Goal: Book appointment/travel/reservation

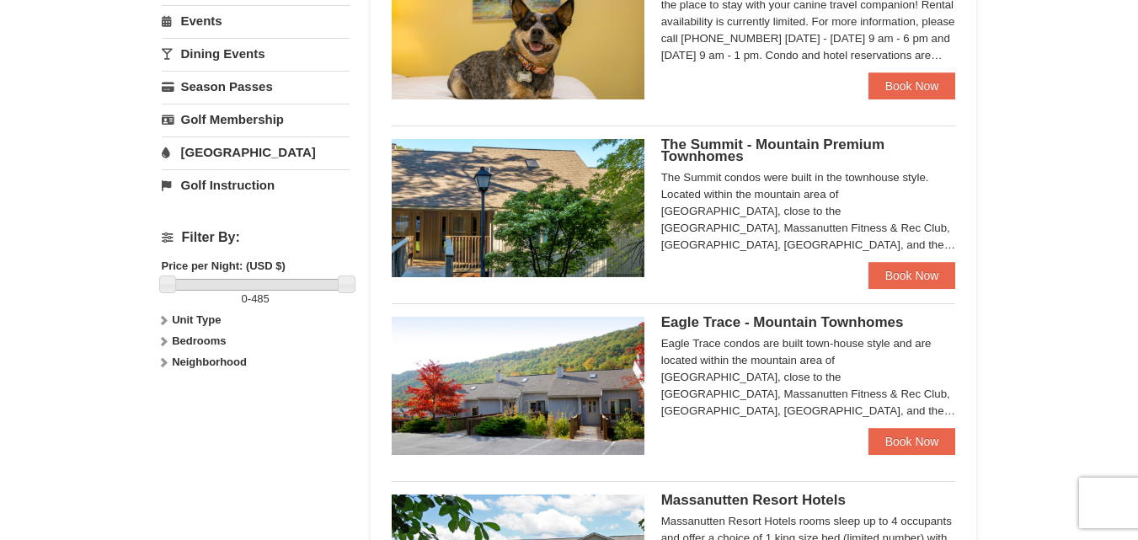
scroll to position [598, 0]
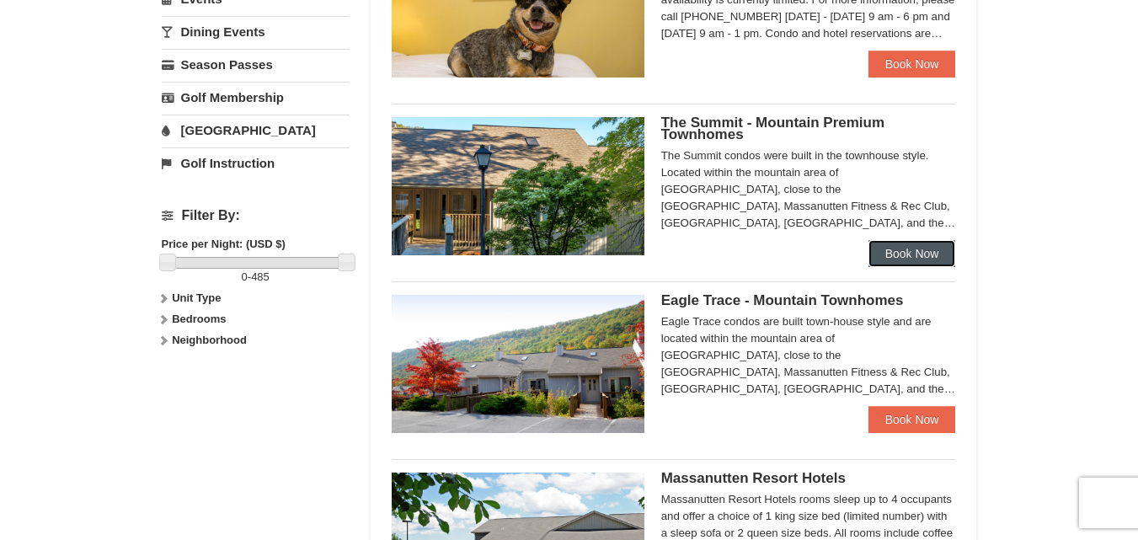
click at [934, 251] on link "Book Now" at bounding box center [912, 253] width 88 height 27
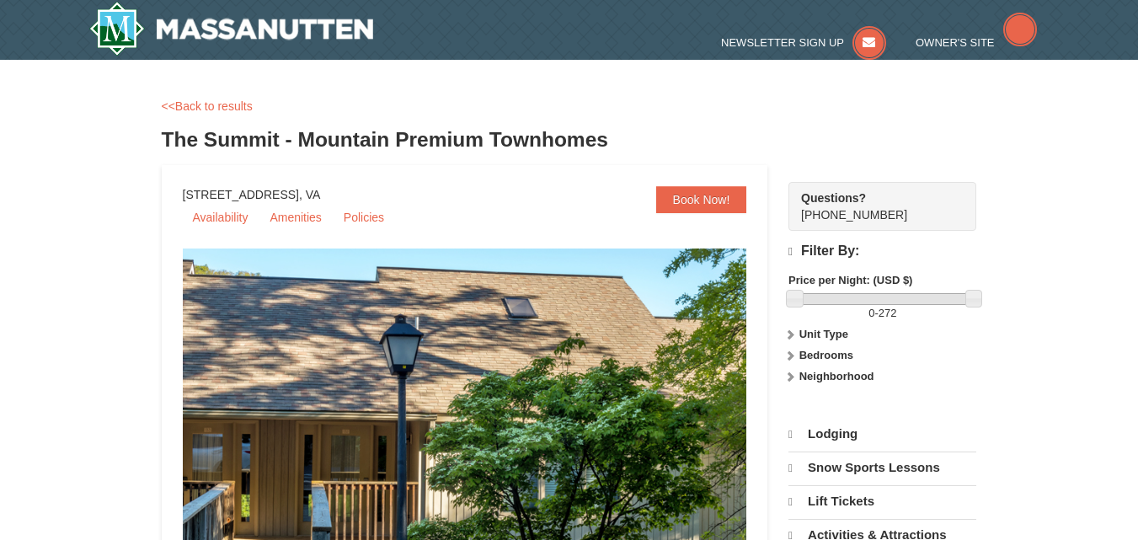
select select "10"
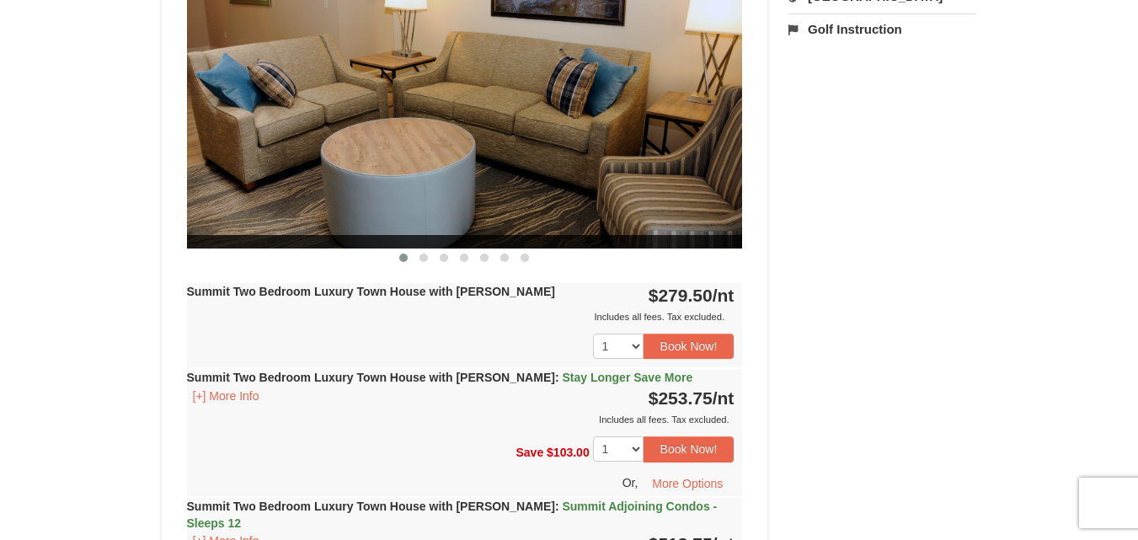
scroll to position [782, 0]
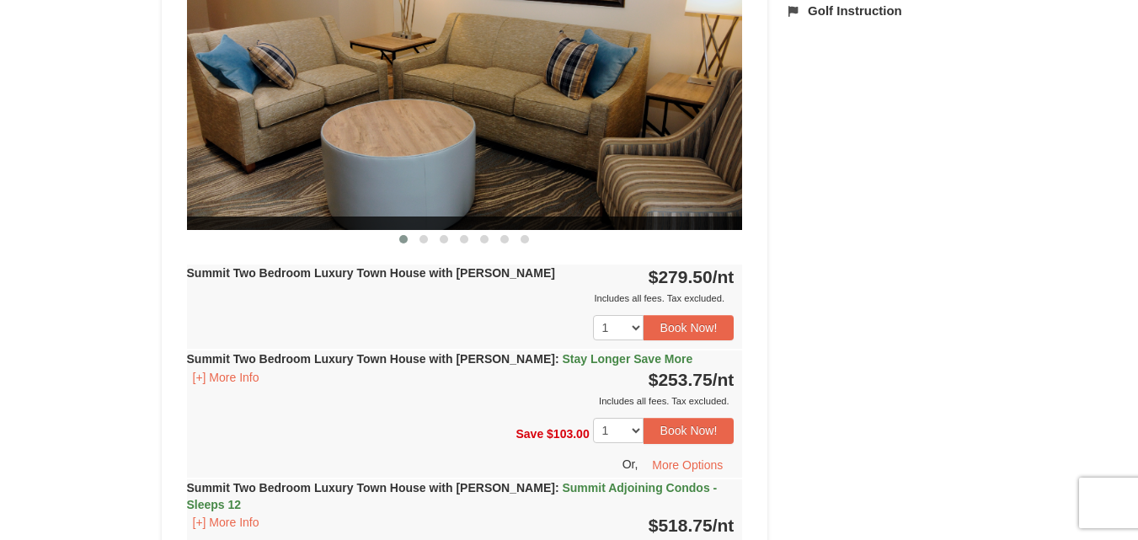
drag, startPoint x: 1149, startPoint y: 73, endPoint x: 1147, endPoint y: 185, distance: 112.0
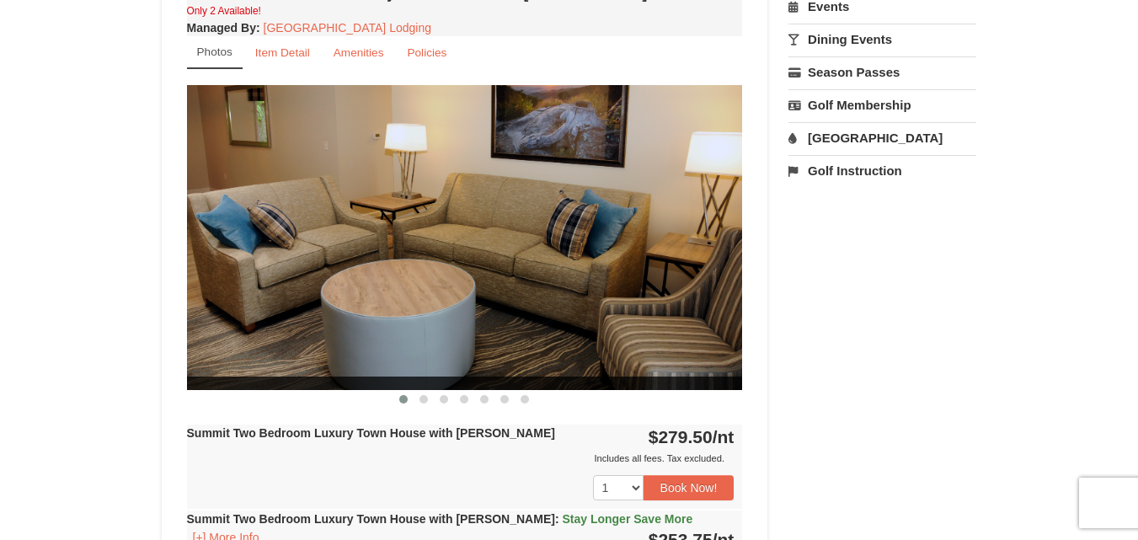
scroll to position [642, 0]
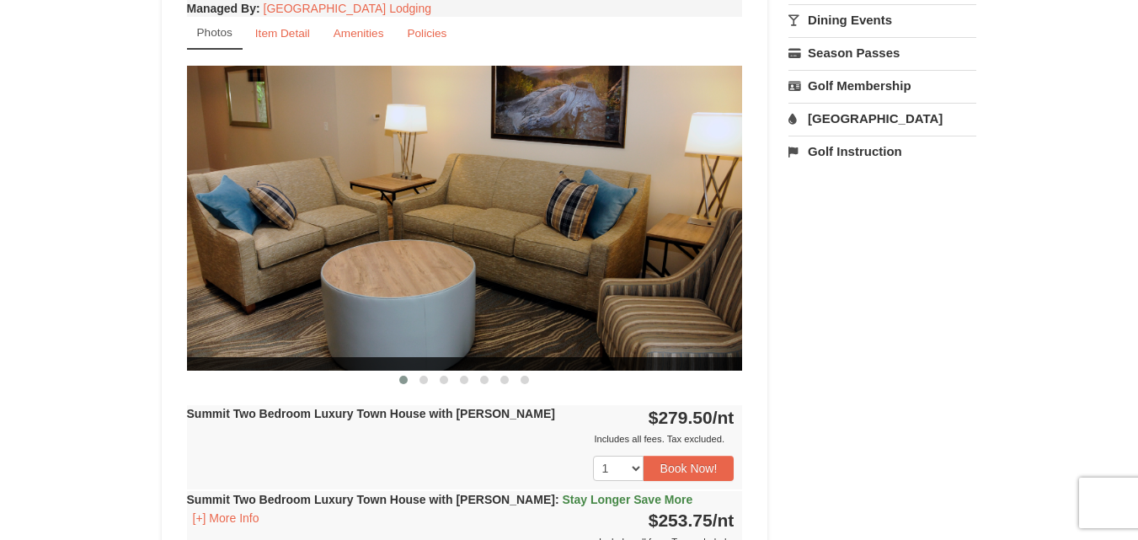
click at [712, 223] on img at bounding box center [465, 218] width 556 height 304
click at [427, 379] on span at bounding box center [423, 380] width 8 height 8
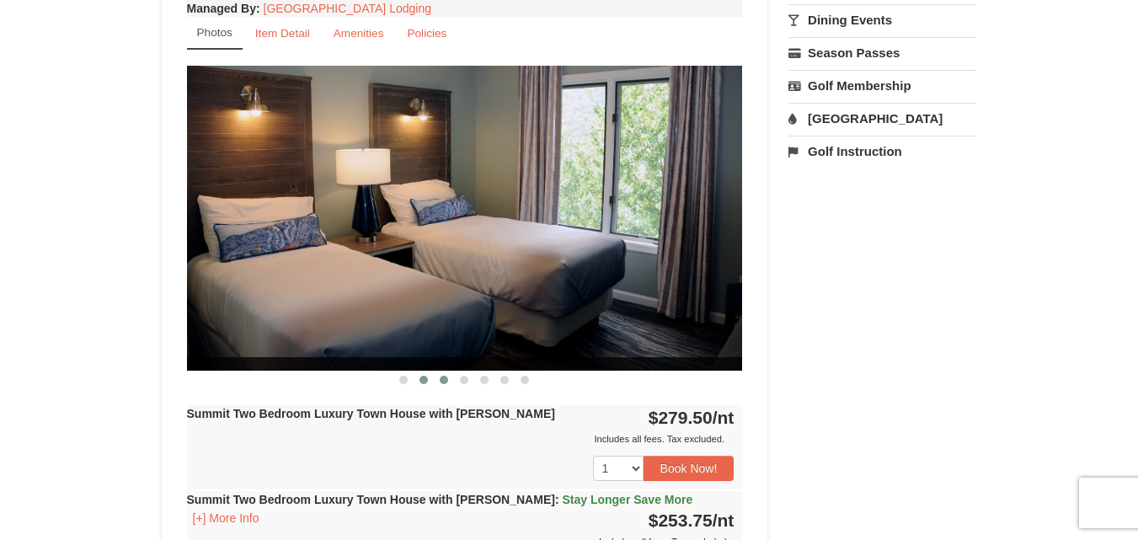
click at [439, 377] on button at bounding box center [444, 379] width 20 height 17
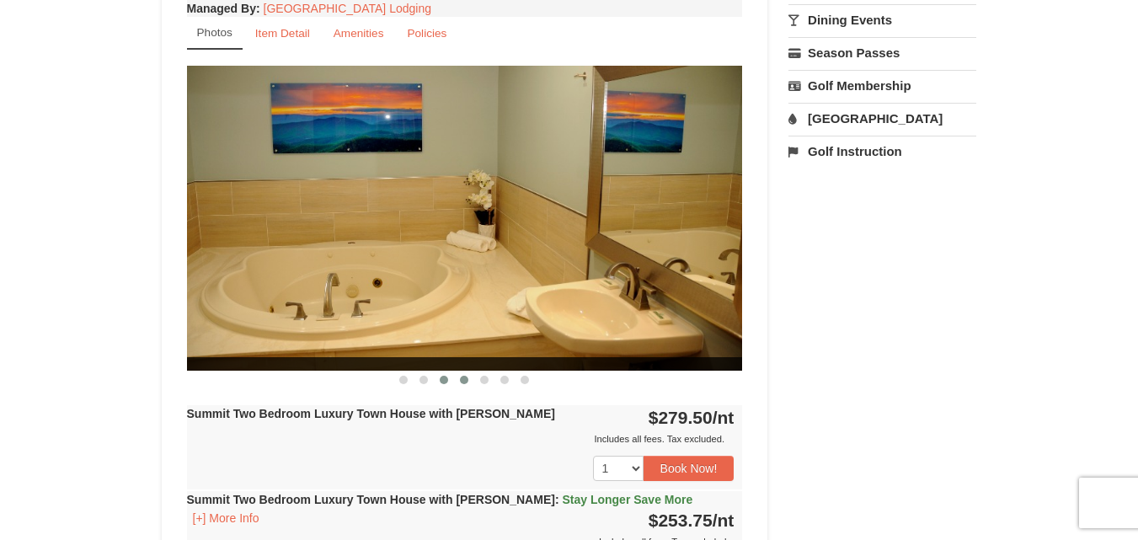
click at [461, 378] on span at bounding box center [464, 380] width 8 height 8
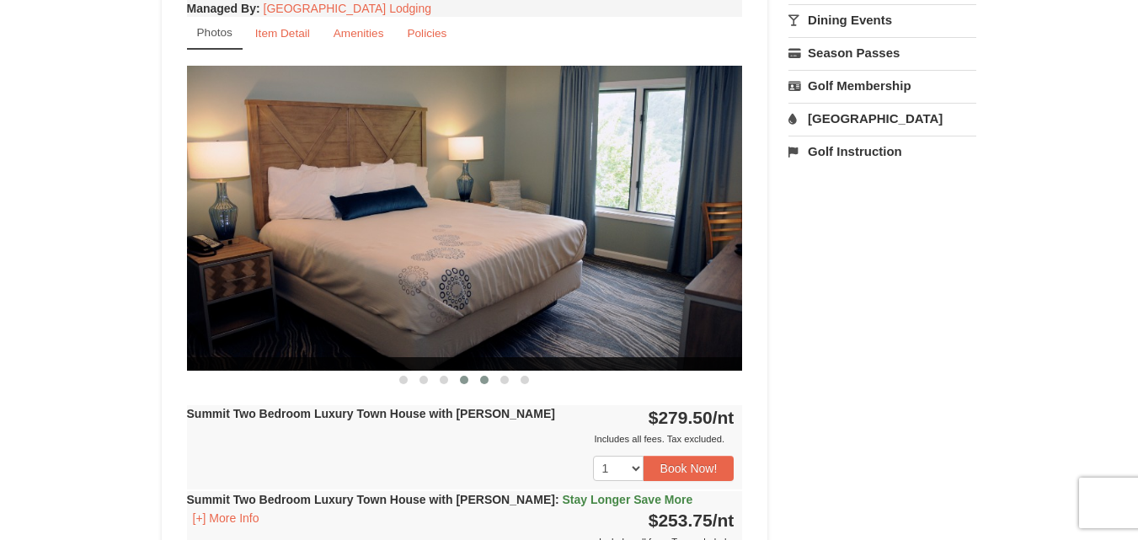
click at [478, 380] on button at bounding box center [484, 379] width 20 height 17
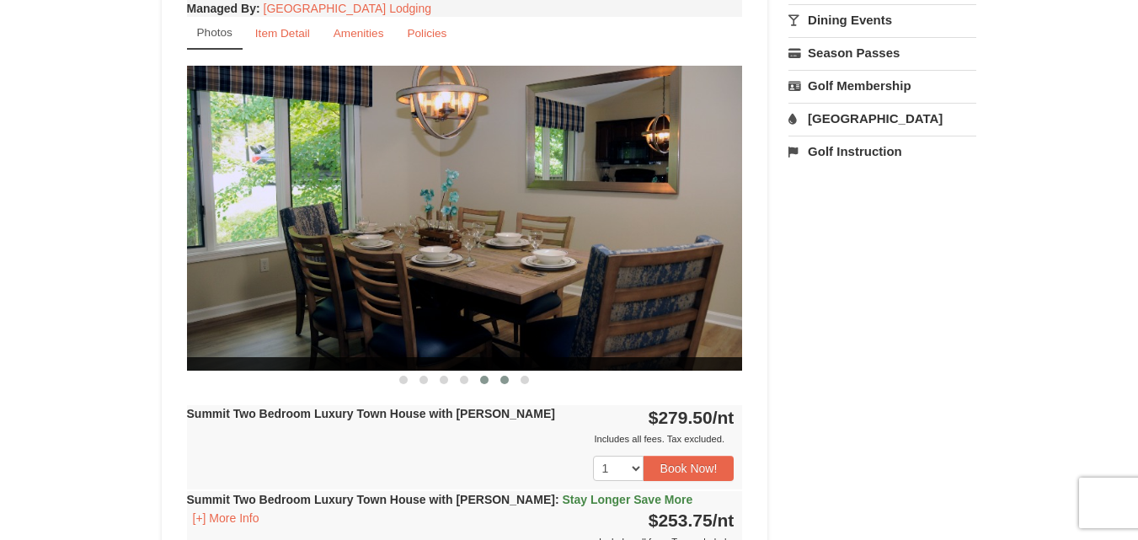
click at [501, 382] on span at bounding box center [504, 380] width 8 height 8
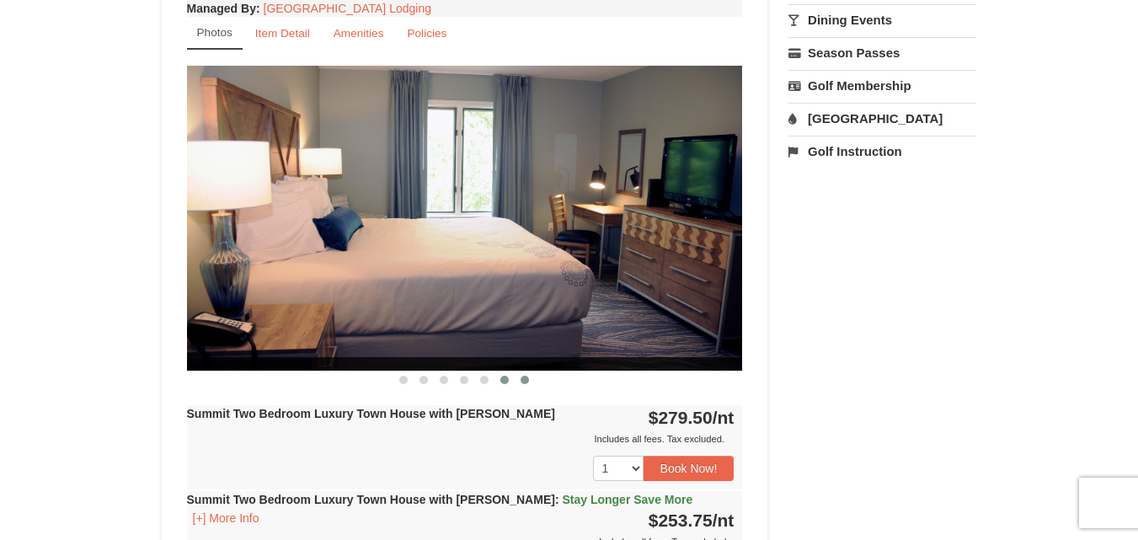
click at [524, 382] on span at bounding box center [525, 380] width 8 height 8
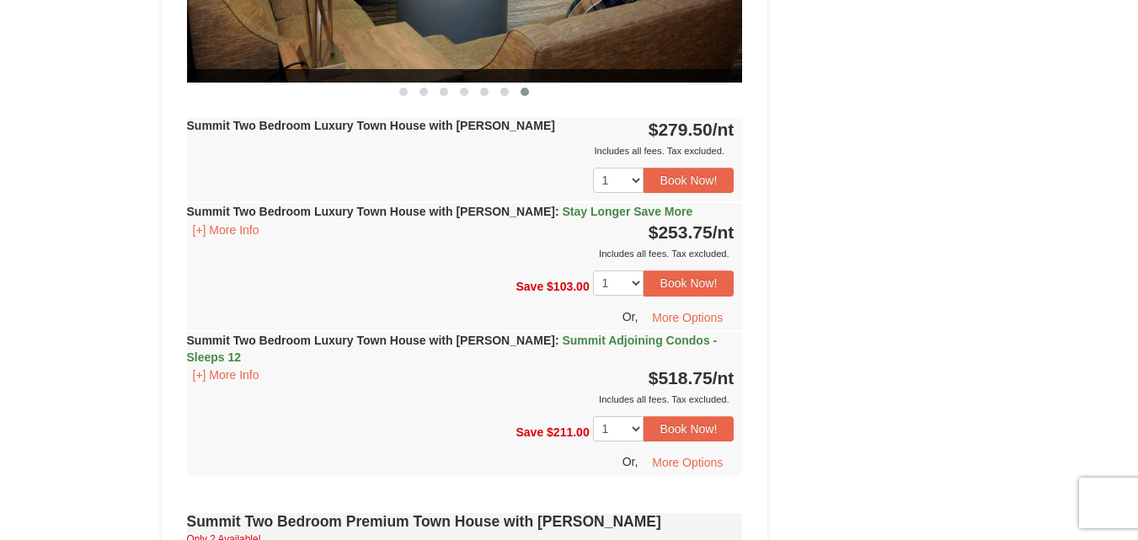
scroll to position [937, 0]
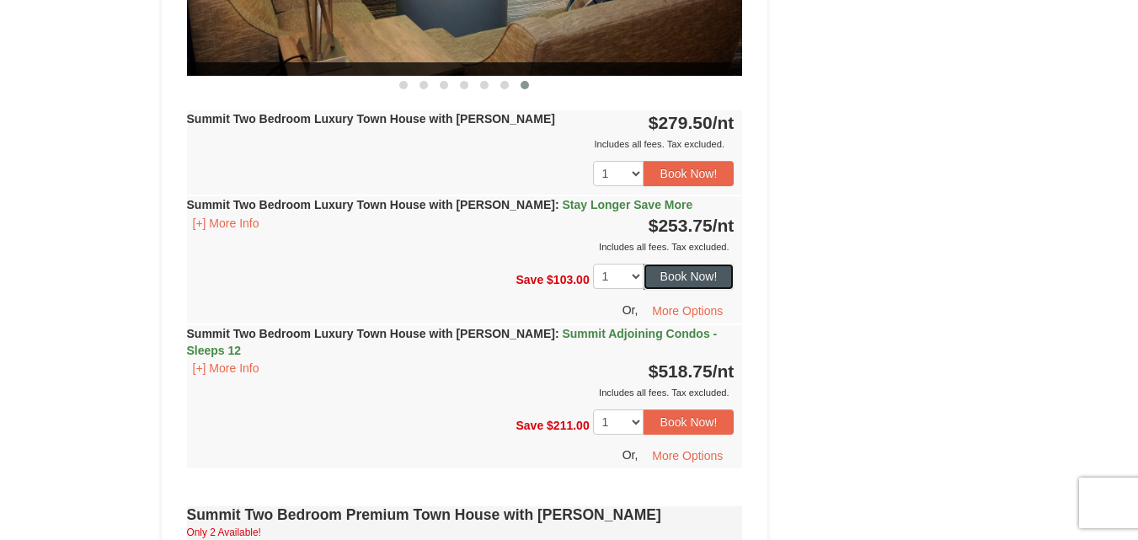
click at [681, 277] on button "Book Now!" at bounding box center [688, 276] width 91 height 25
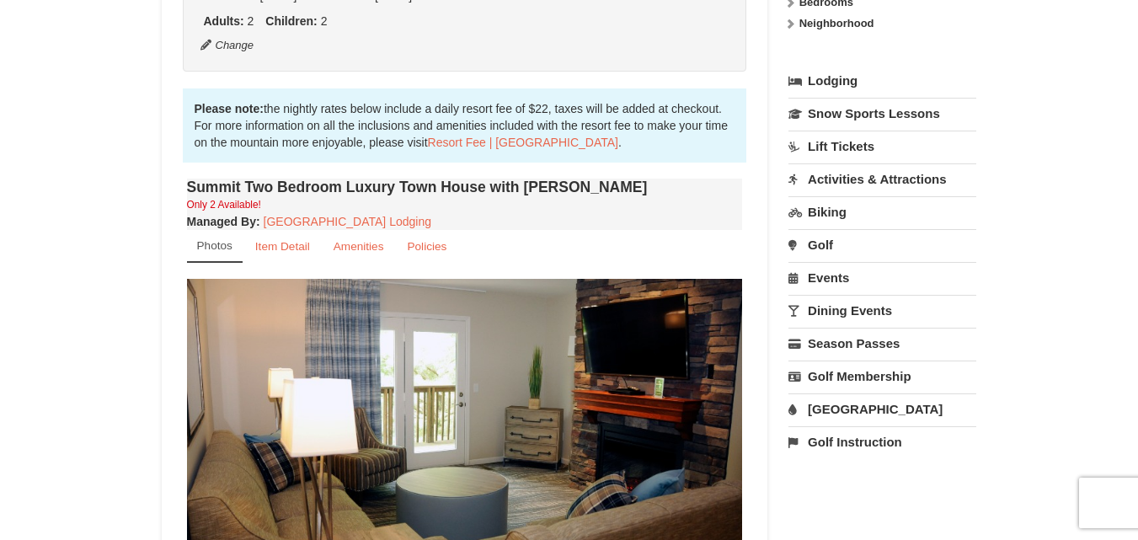
scroll to position [164, 0]
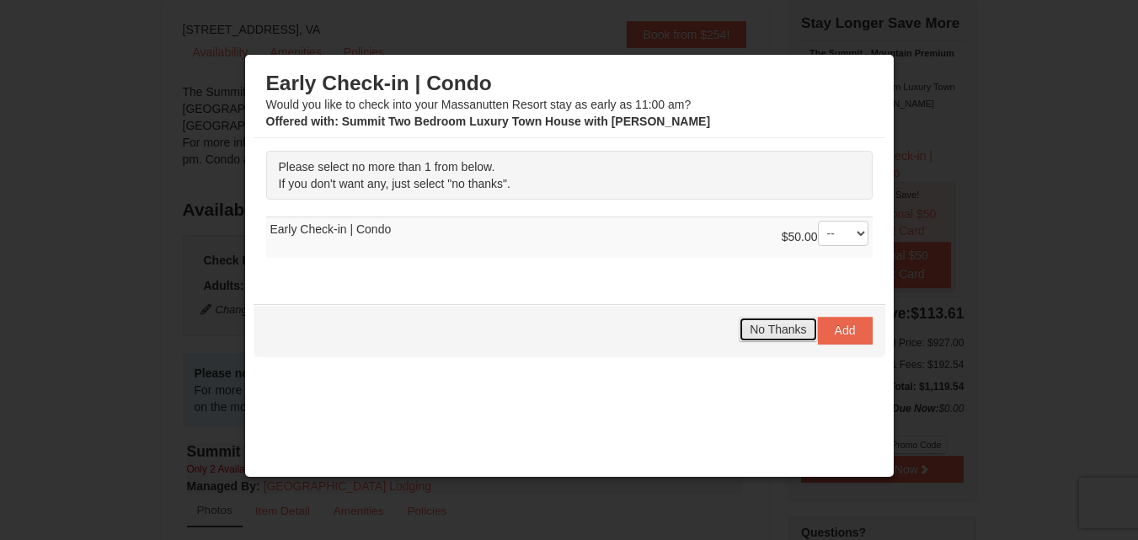
click at [755, 326] on span "No Thanks" at bounding box center [778, 329] width 56 height 13
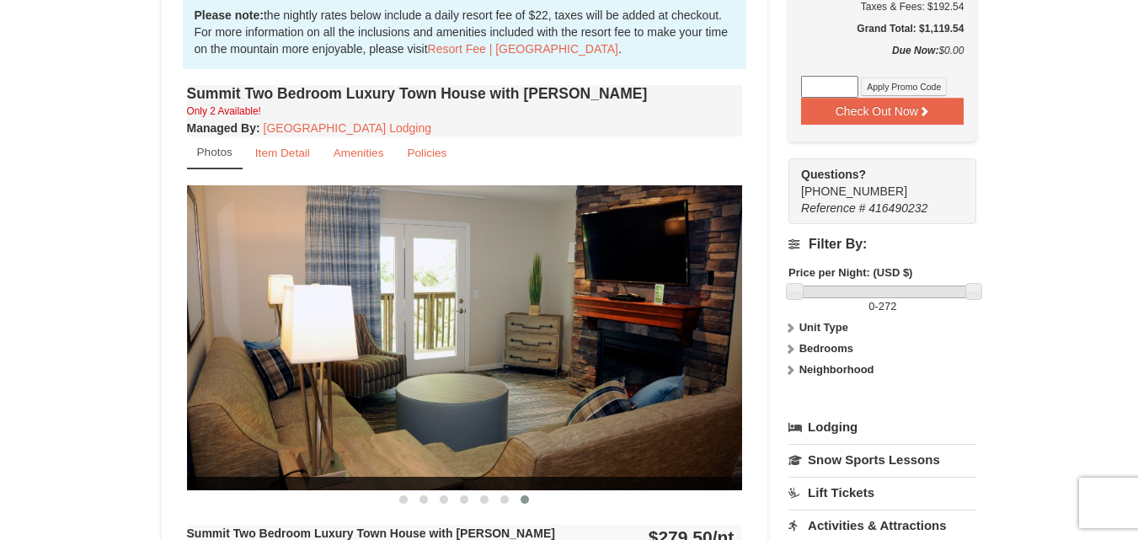
scroll to position [560, 0]
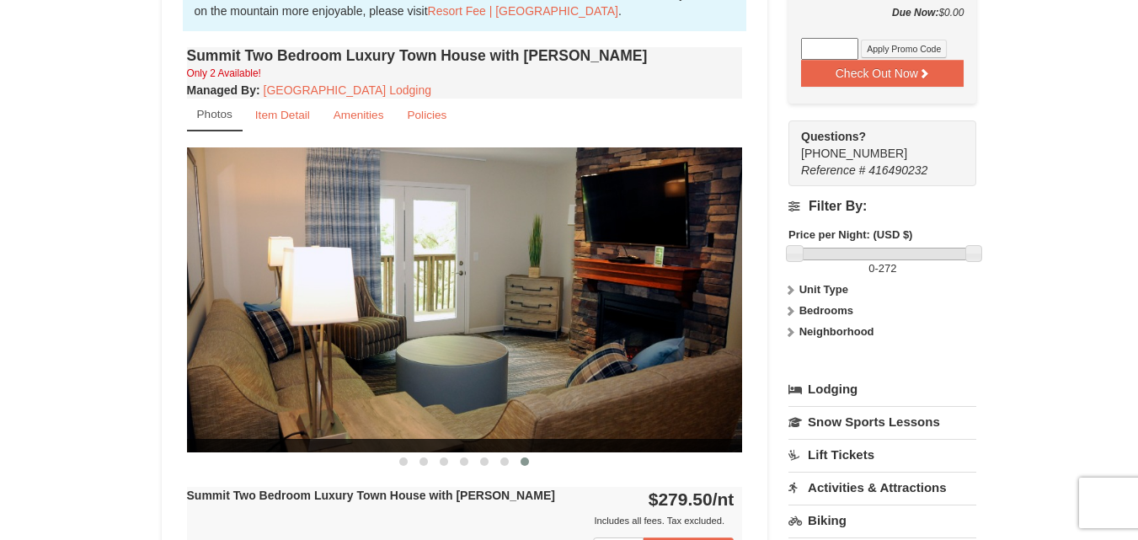
click at [846, 389] on link "Lodging" at bounding box center [882, 389] width 188 height 30
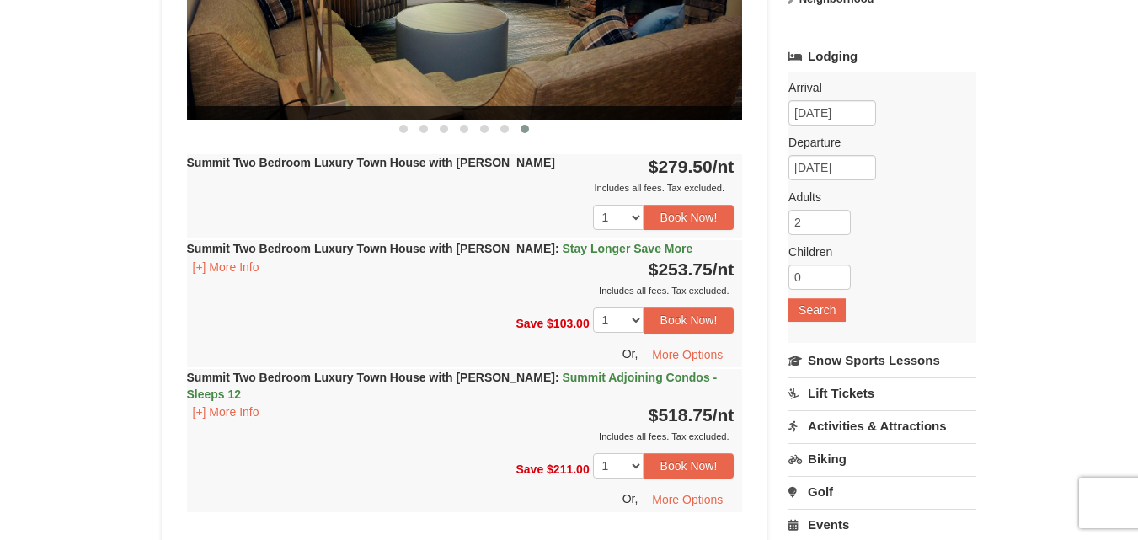
scroll to position [944, 0]
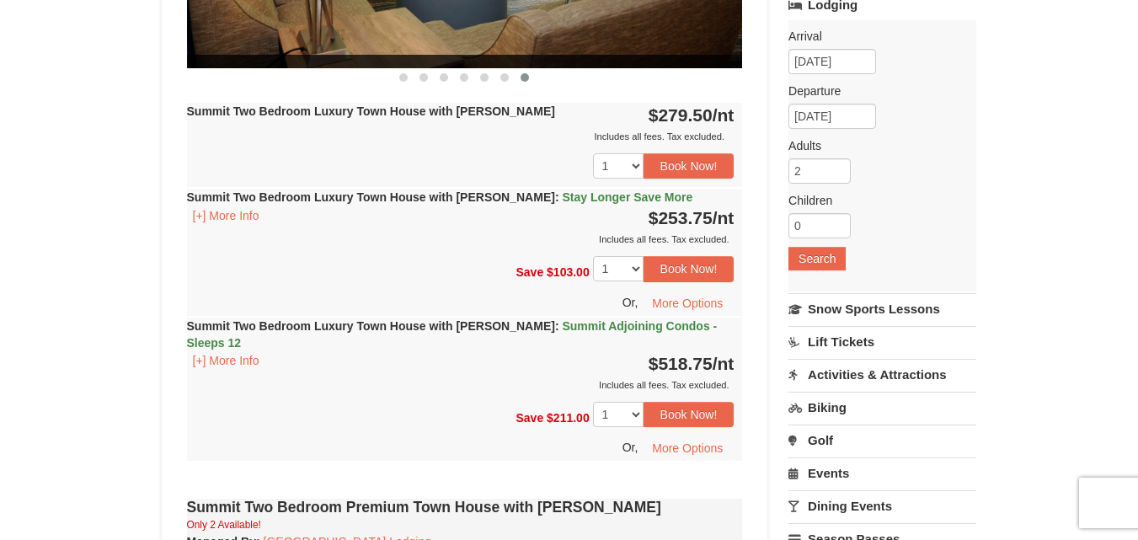
click at [858, 373] on link "Activities & Attractions" at bounding box center [882, 374] width 188 height 31
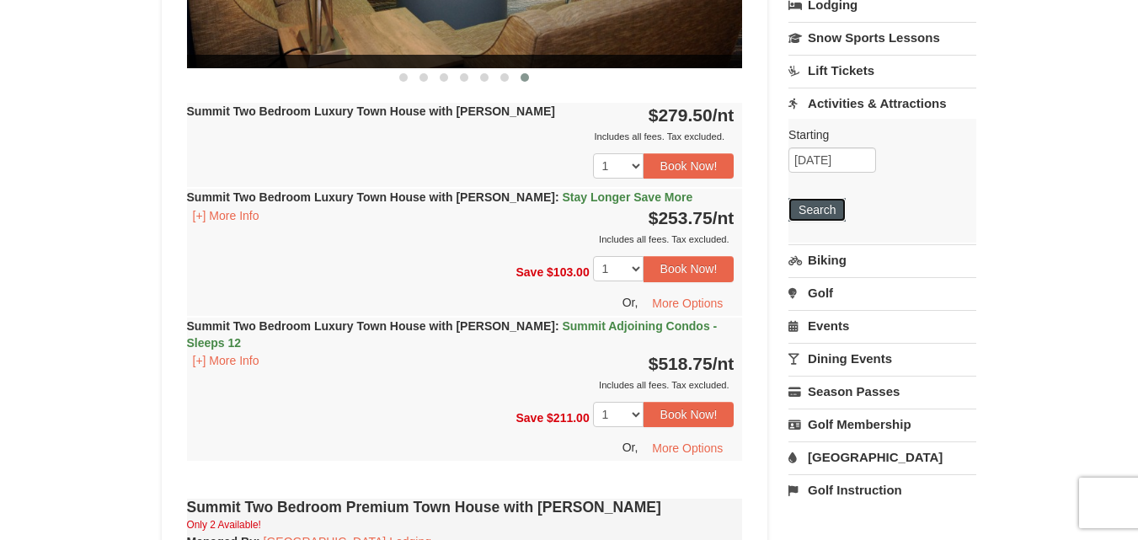
click at [814, 209] on button "Search" at bounding box center [816, 210] width 57 height 24
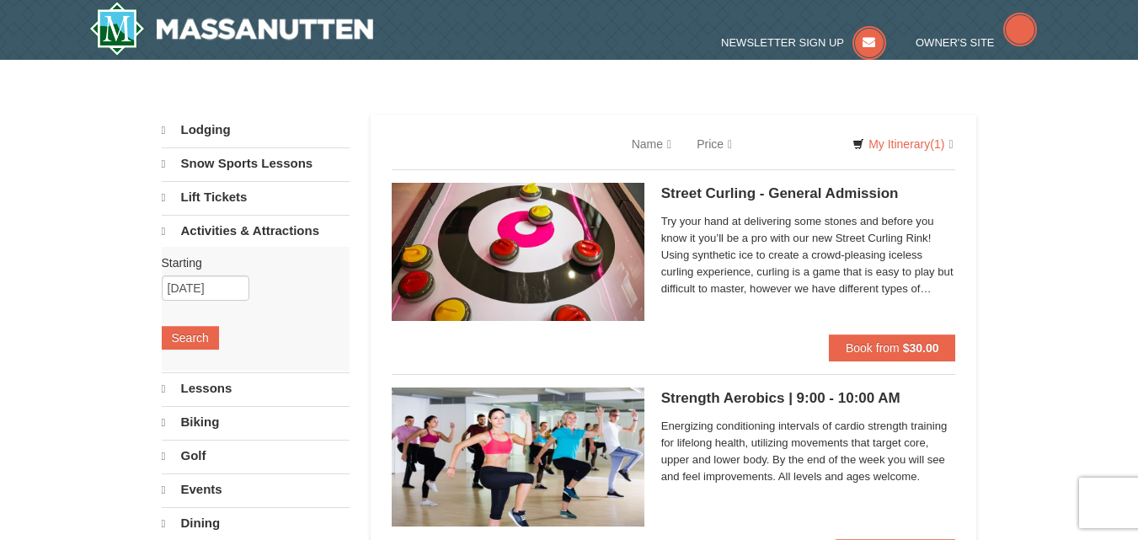
select select "10"
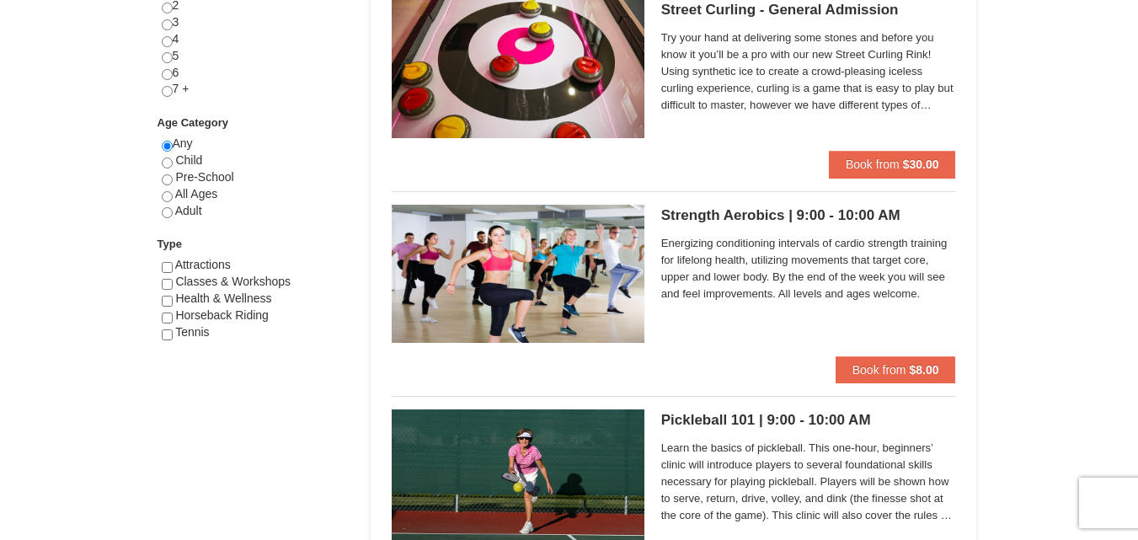
scroll to position [92, 0]
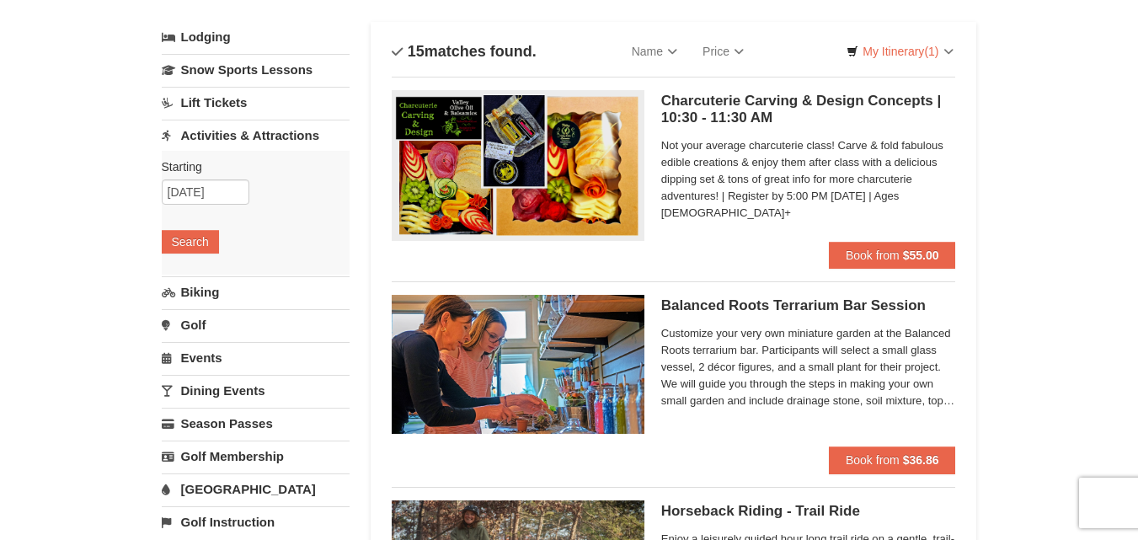
drag, startPoint x: 1150, startPoint y: 37, endPoint x: 1119, endPoint y: 51, distance: 33.2
click at [201, 296] on link "Biking" at bounding box center [256, 291] width 188 height 31
click at [202, 320] on link "Golf" at bounding box center [256, 324] width 188 height 31
click at [211, 355] on link "Events" at bounding box center [256, 357] width 188 height 31
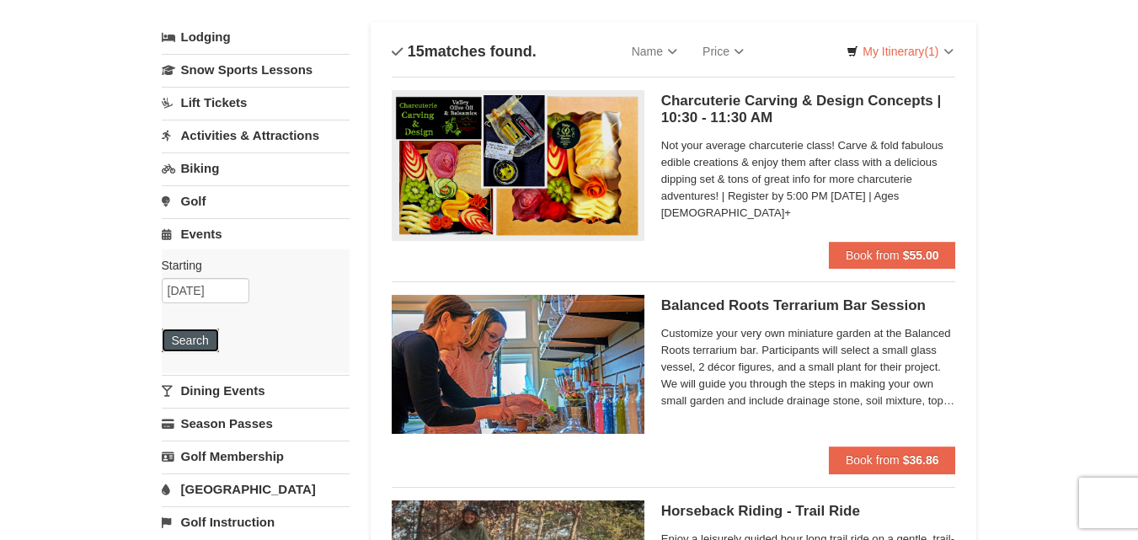
click at [205, 345] on button "Search" at bounding box center [190, 340] width 57 height 24
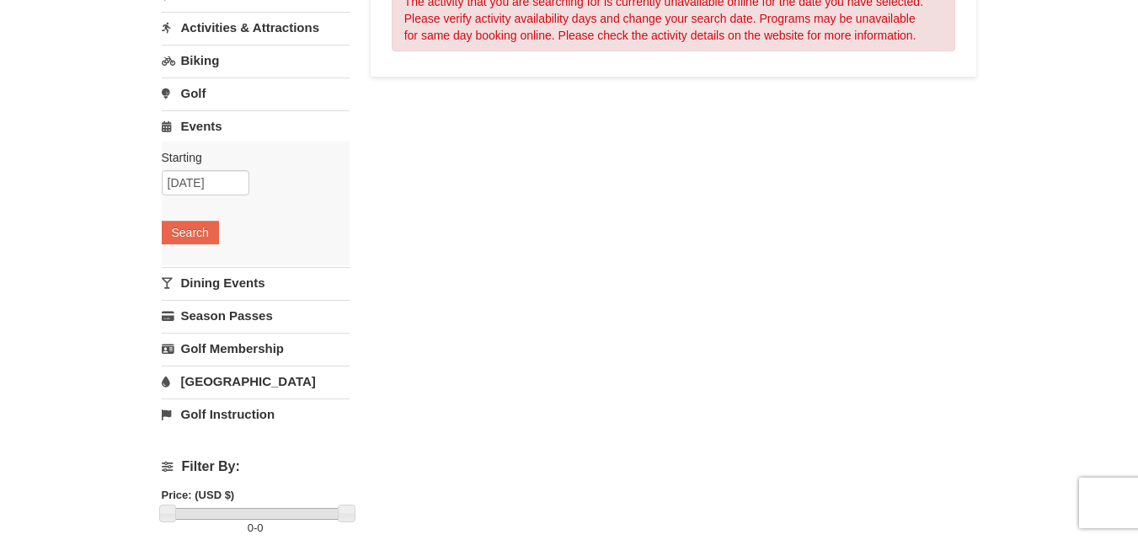
drag, startPoint x: 1150, startPoint y: 197, endPoint x: 1150, endPoint y: 277, distance: 80.0
click at [1137, 277] on html "Browser Not Supported We notice you are using a browser which will not provide …" at bounding box center [569, 519] width 1138 height 1439
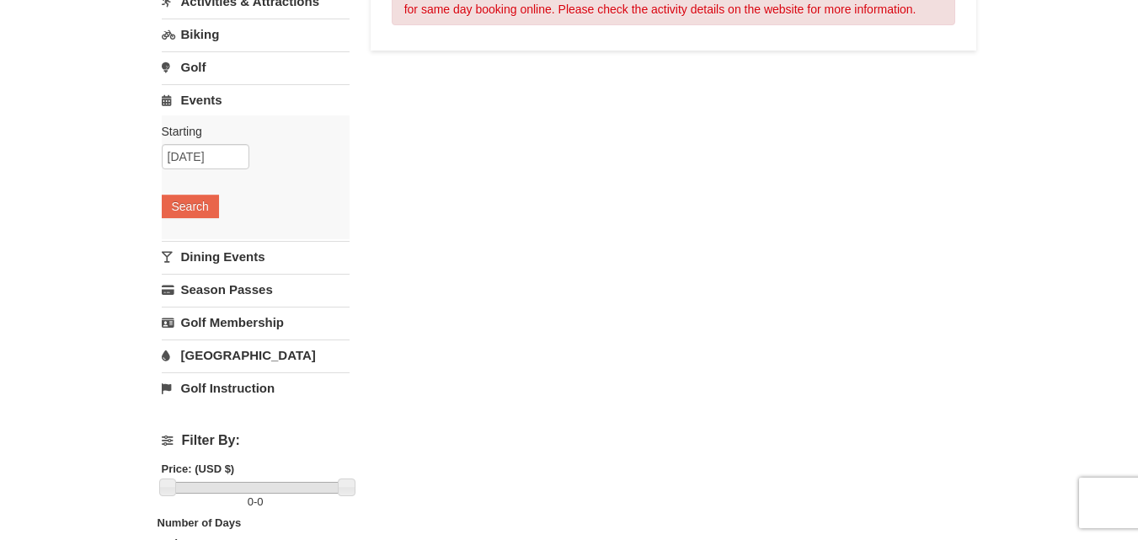
click at [222, 355] on link "[GEOGRAPHIC_DATA]" at bounding box center [256, 354] width 188 height 31
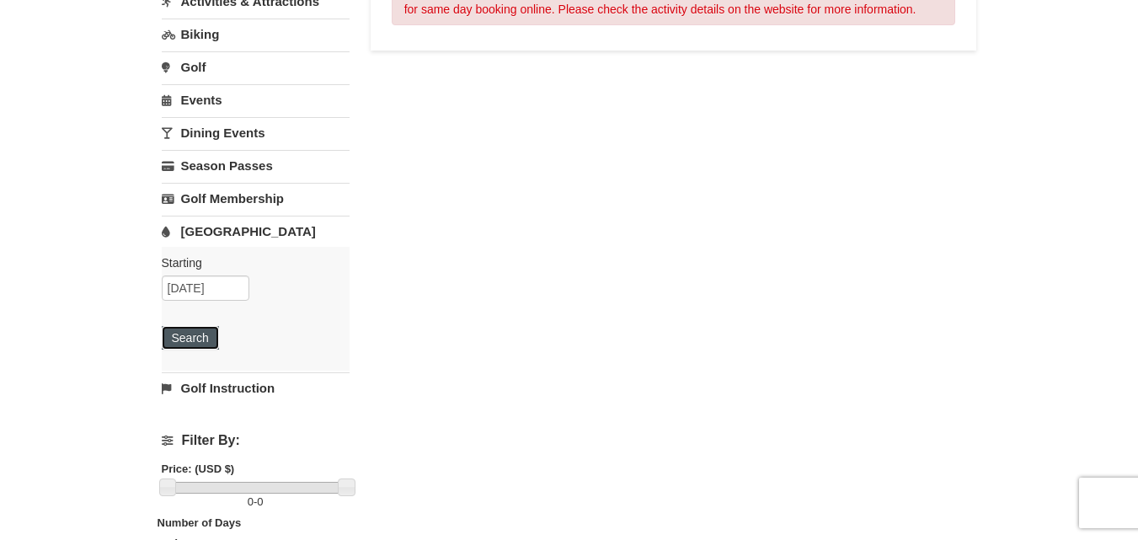
click at [194, 344] on button "Search" at bounding box center [190, 338] width 57 height 24
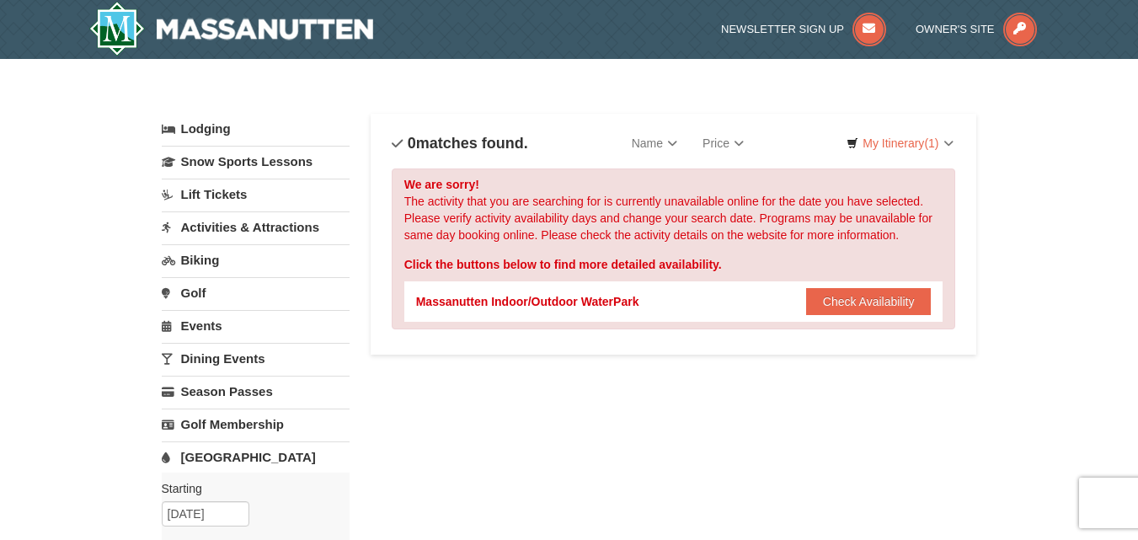
click at [857, 318] on div "Massanutten Indoor/Outdoor WaterPark Check Availability Show Availability Calen…" at bounding box center [673, 301] width 515 height 40
click at [862, 309] on button "Check Availability" at bounding box center [868, 301] width 125 height 27
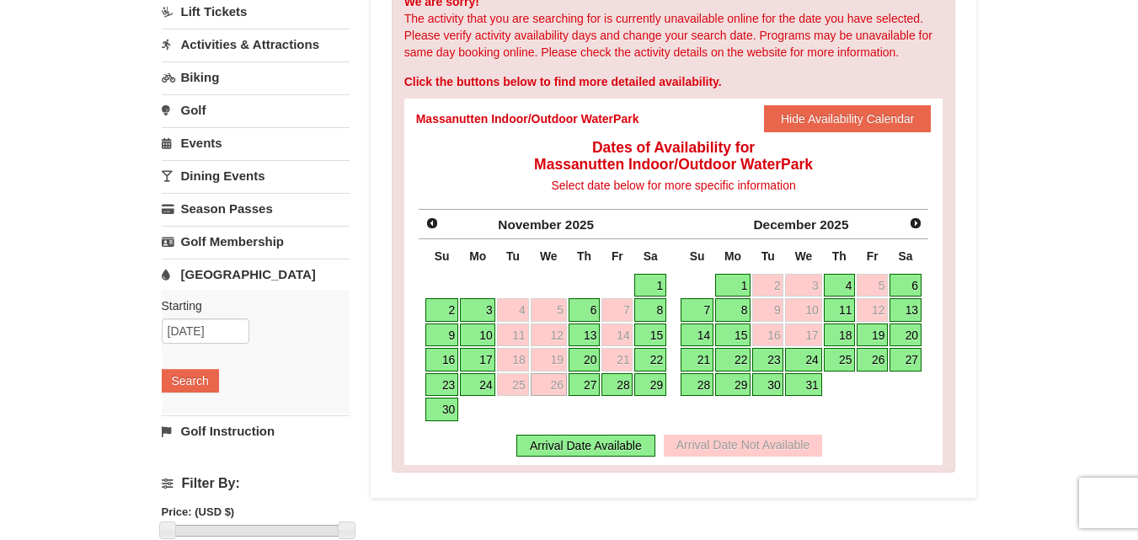
scroll to position [188, 0]
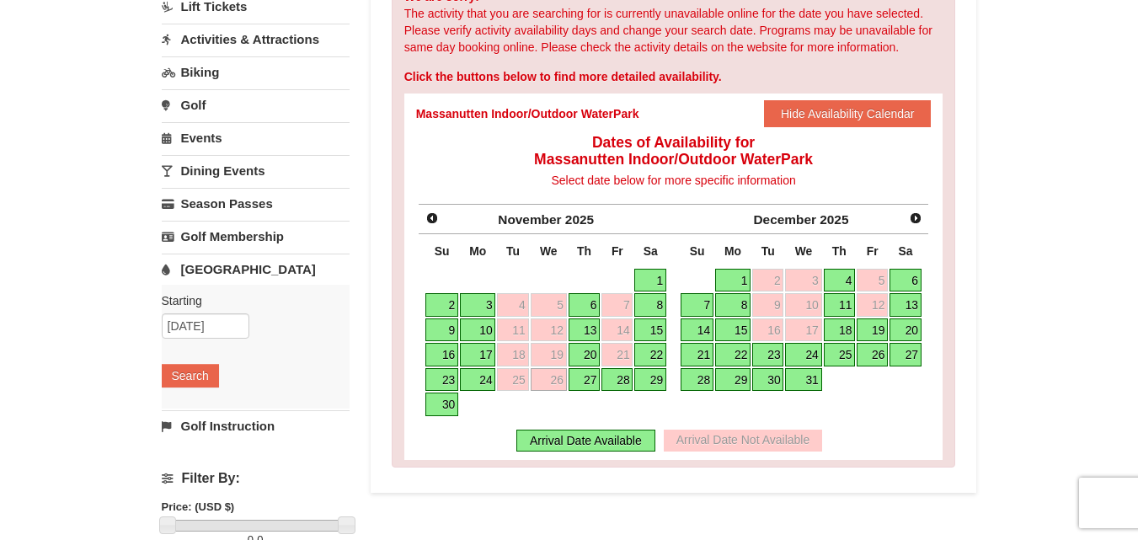
click at [608, 373] on link "28" at bounding box center [616, 380] width 31 height 24
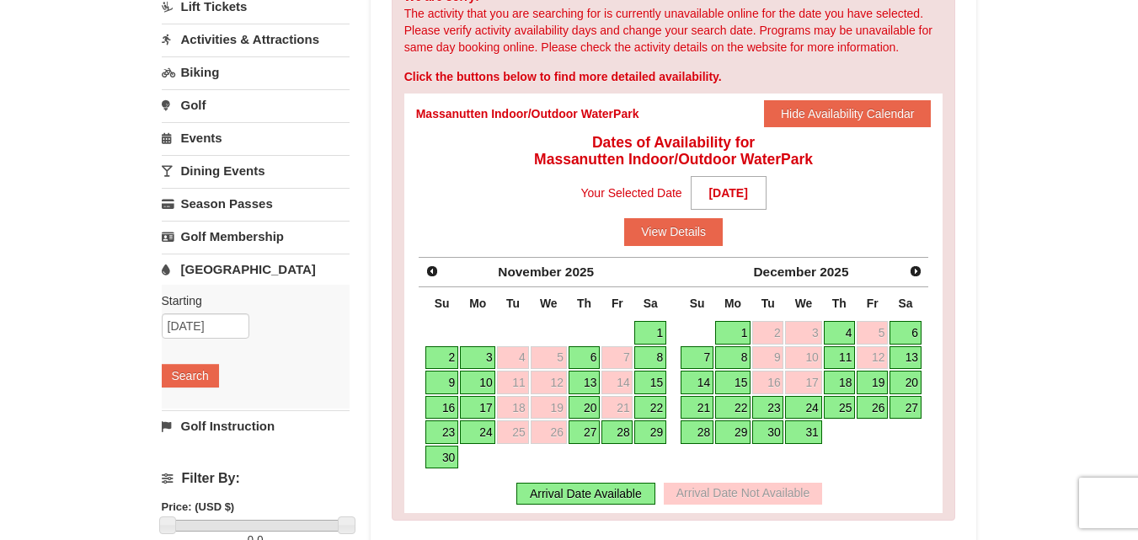
click at [583, 426] on link "27" at bounding box center [585, 432] width 32 height 24
click at [616, 435] on link "28" at bounding box center [616, 432] width 31 height 24
click at [647, 428] on link "29" at bounding box center [650, 432] width 32 height 24
click at [621, 431] on link "28" at bounding box center [616, 432] width 31 height 24
click at [703, 222] on button "View Details" at bounding box center [673, 231] width 99 height 27
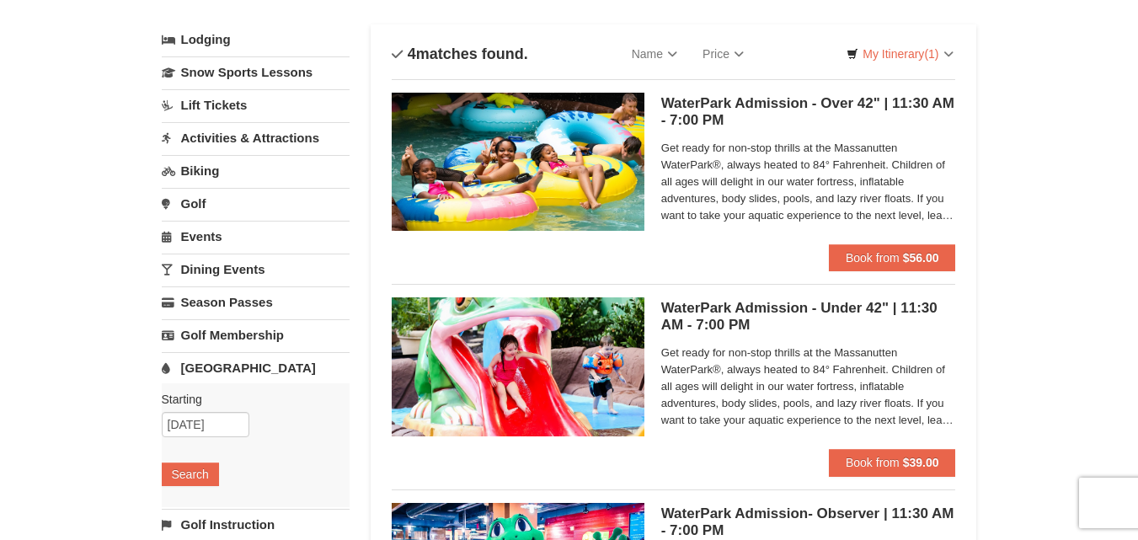
scroll to position [84, 0]
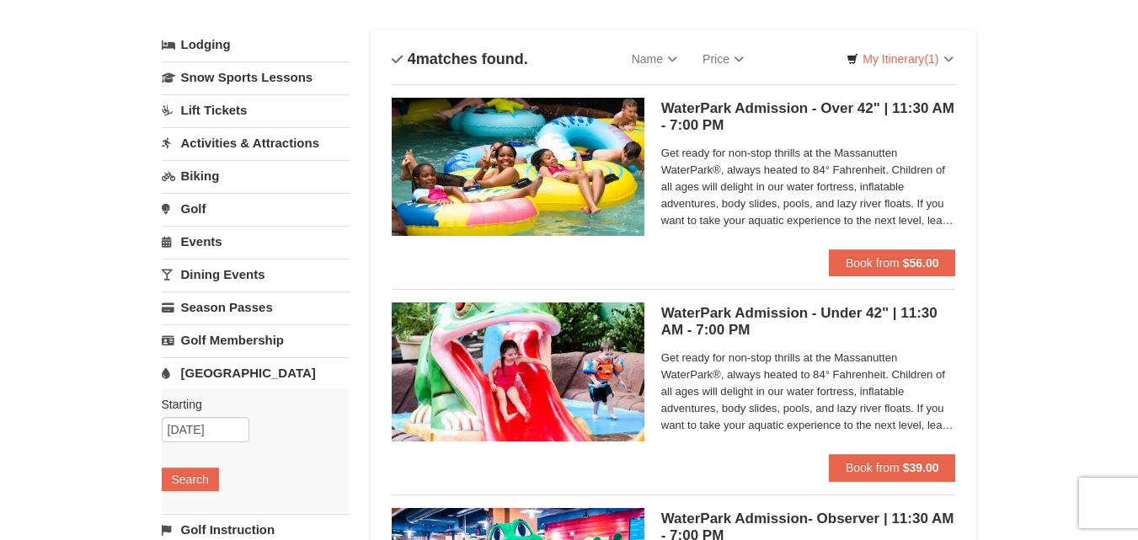
drag, startPoint x: 1150, startPoint y: 93, endPoint x: 1150, endPoint y: 122, distance: 29.5
click at [892, 248] on div "WaterPark Admission - Over 42" | 11:30 AM - 7:00 PM Massanutten Indoor/Outdoor …" at bounding box center [808, 174] width 295 height 152
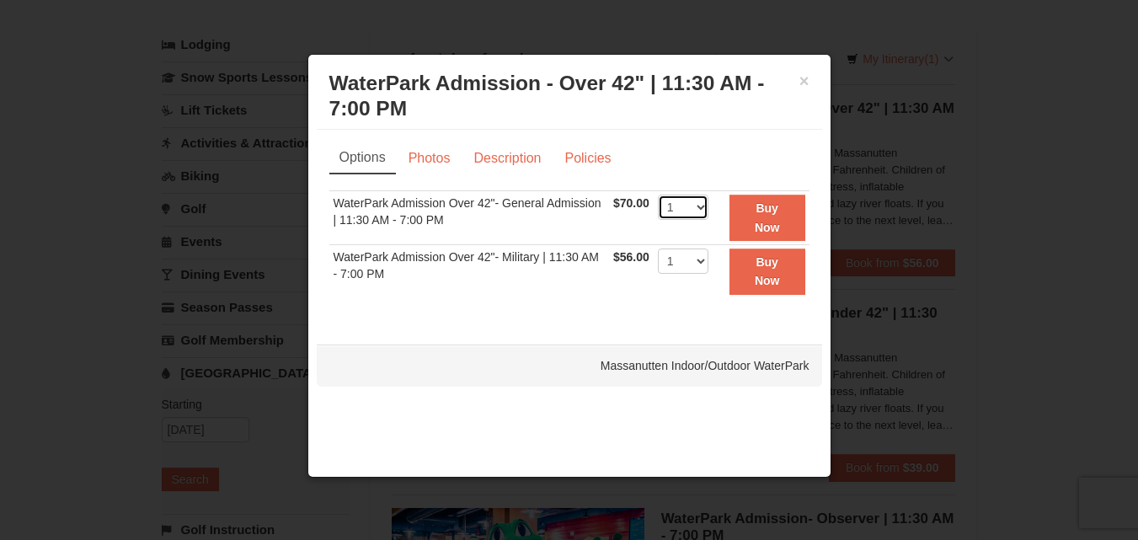
click at [701, 208] on select "1 2 3 4 5 6 7 8 9 10 11 12 13 14 15 16 17 18 19 20 21 22" at bounding box center [683, 207] width 51 height 25
select select "4"
click at [658, 195] on select "1 2 3 4 5 6 7 8 9 10 11 12 13 14 15 16 17 18 19 20 21 22" at bounding box center [683, 207] width 51 height 25
click at [769, 218] on button "Buy Now" at bounding box center [767, 218] width 76 height 46
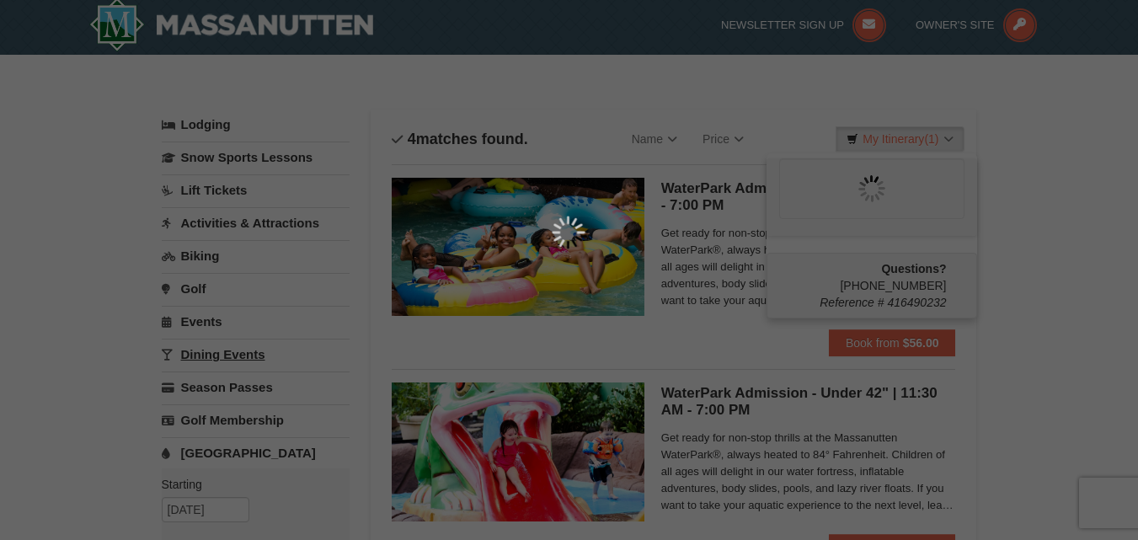
scroll to position [5, 0]
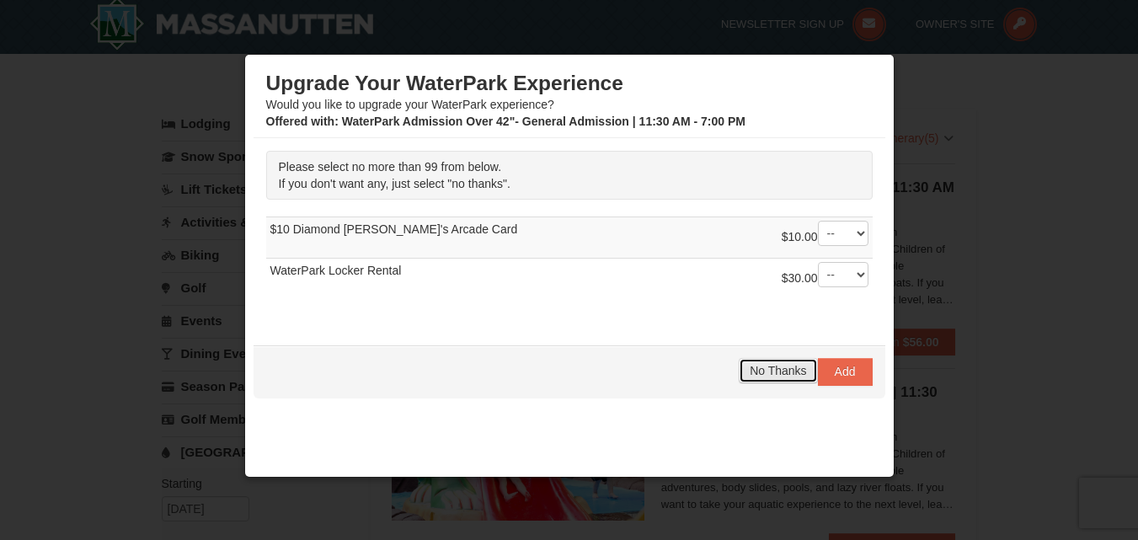
click at [752, 362] on button "No Thanks" at bounding box center [778, 370] width 78 height 25
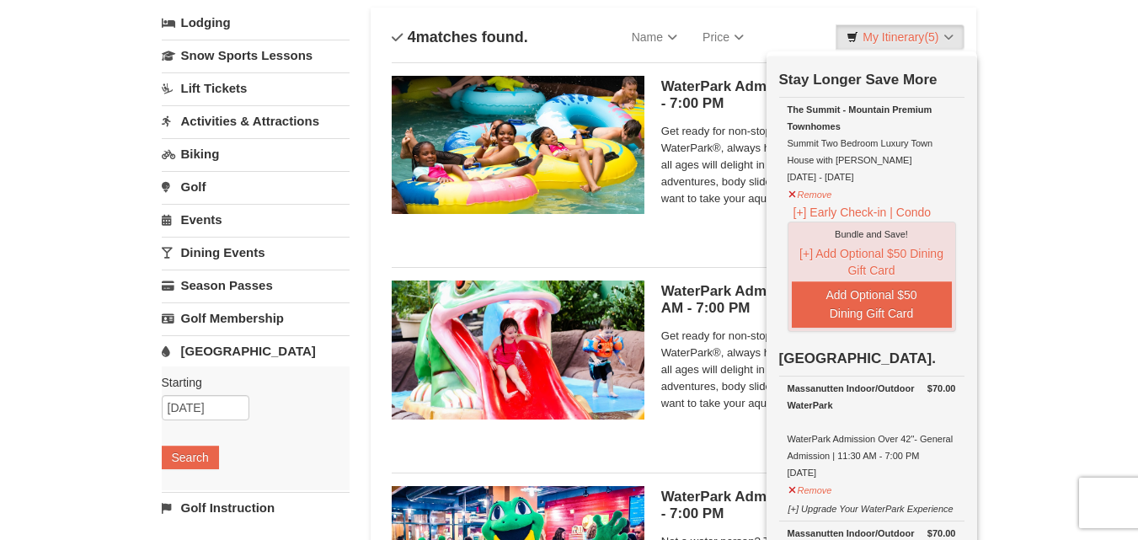
scroll to position [159, 0]
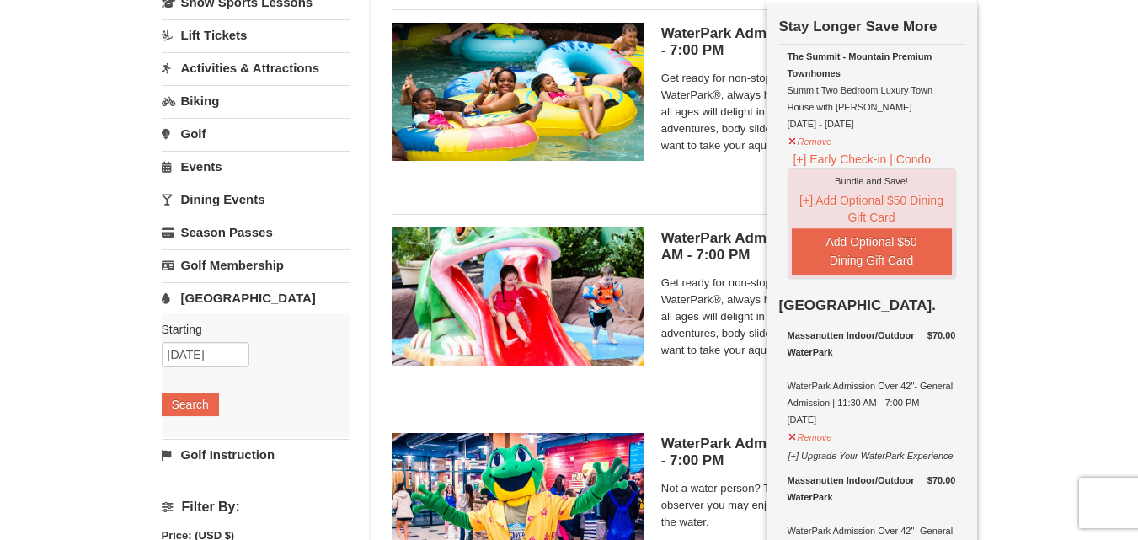
click at [82, 466] on div "× Categories List Filter My Itinerary (5) Check Out Now Stay Longer Save More R…" at bounding box center [569, 388] width 1138 height 976
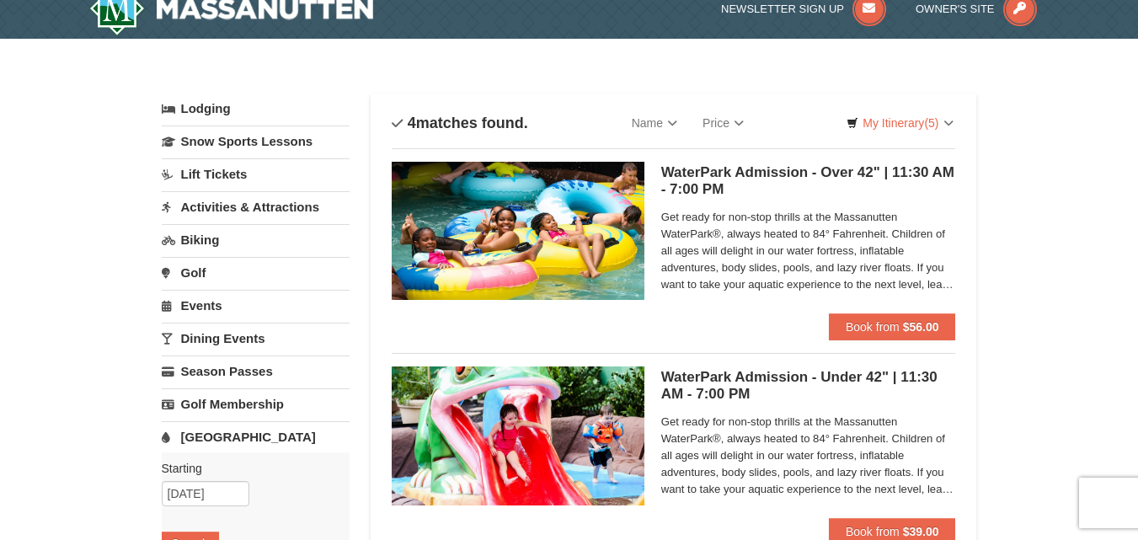
scroll to position [0, 0]
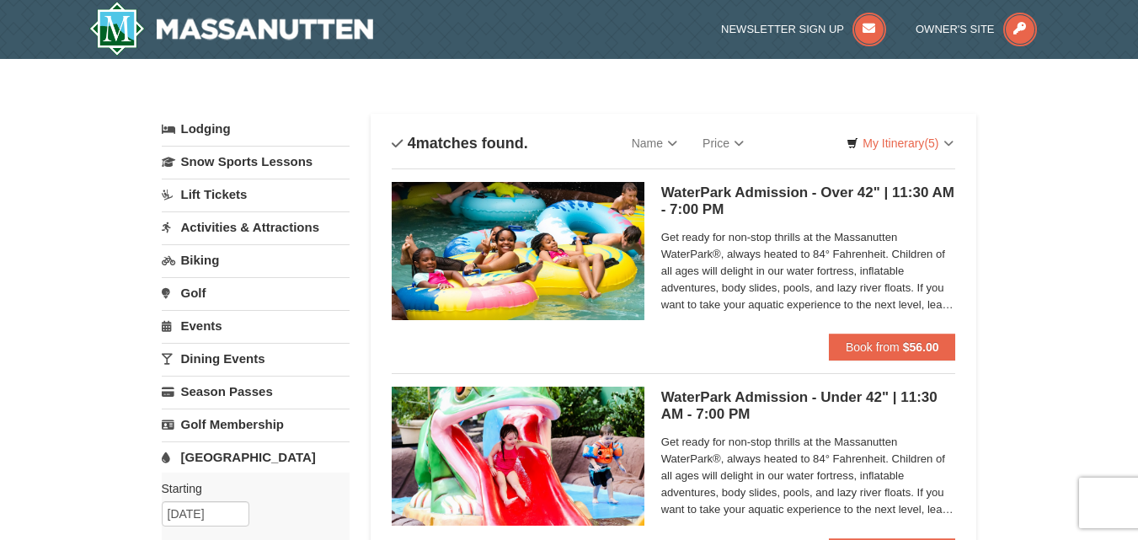
click at [273, 232] on link "Activities & Attractions" at bounding box center [256, 226] width 188 height 31
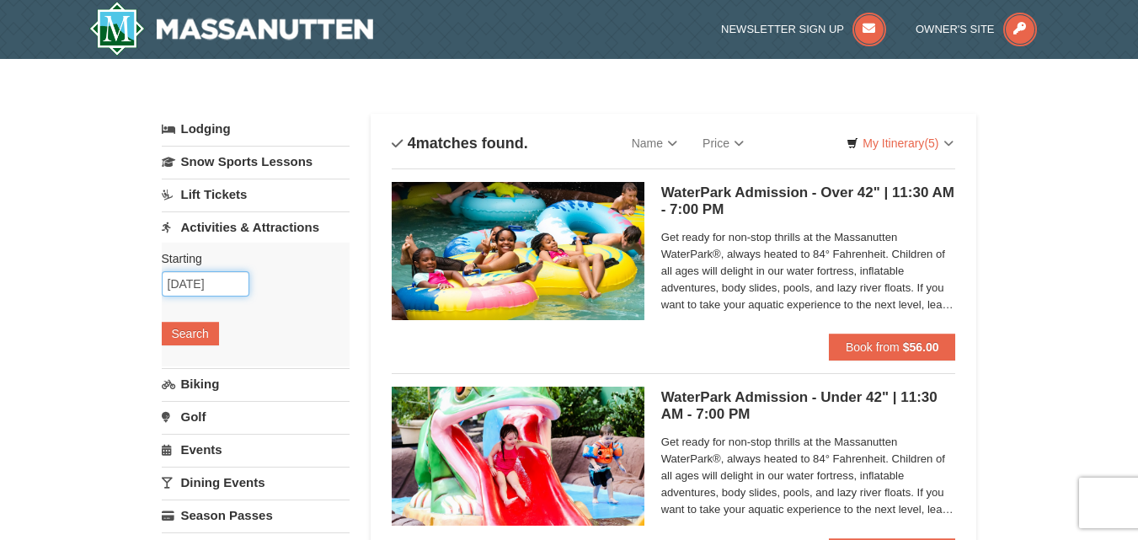
click at [195, 284] on input "[DATE]" at bounding box center [206, 283] width 88 height 25
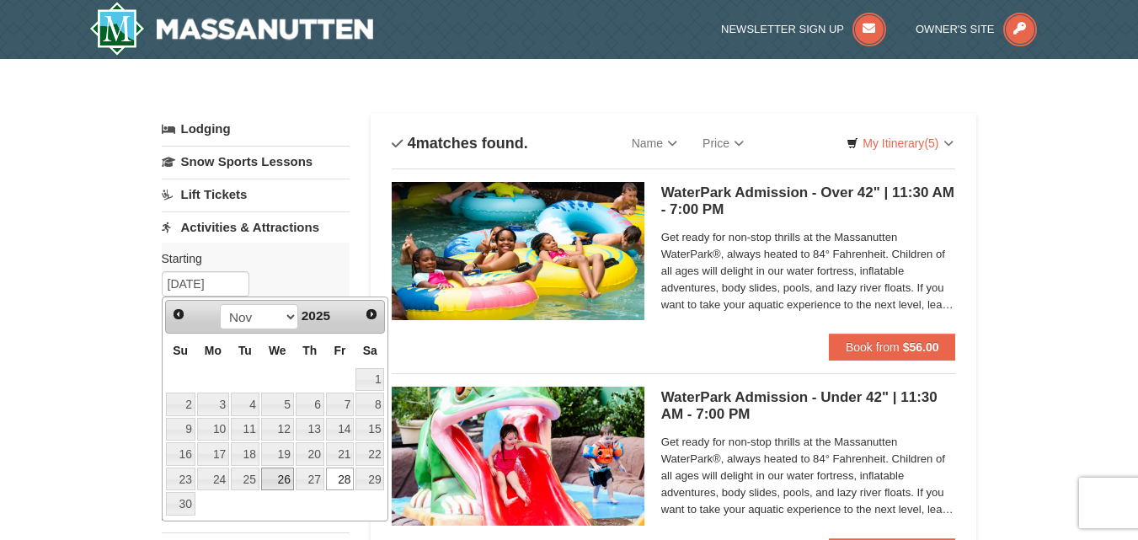
click at [287, 476] on link "26" at bounding box center [277, 479] width 33 height 24
type input "[DATE]"
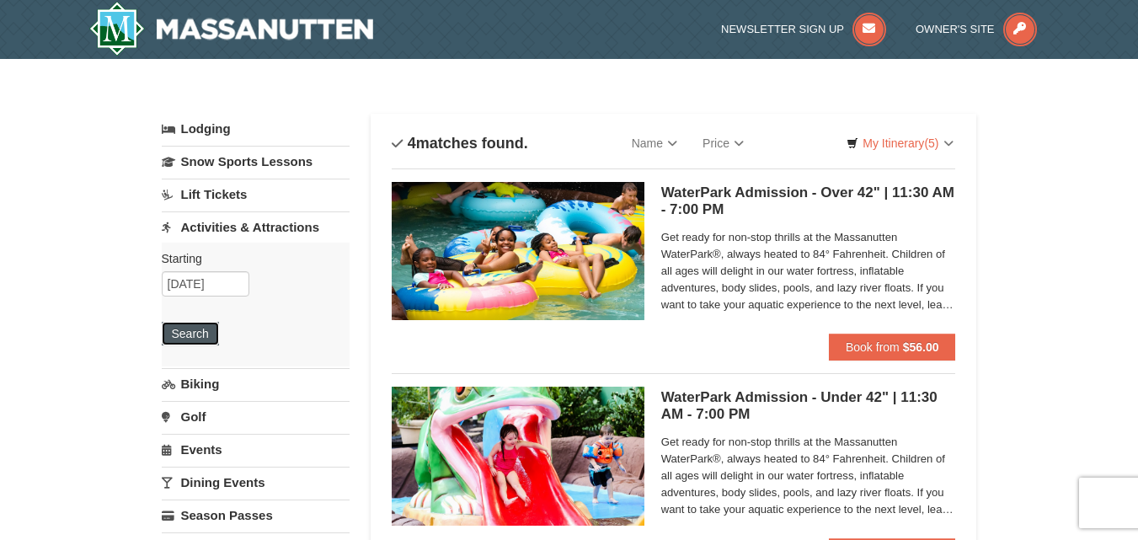
click at [200, 342] on button "Search" at bounding box center [190, 334] width 57 height 24
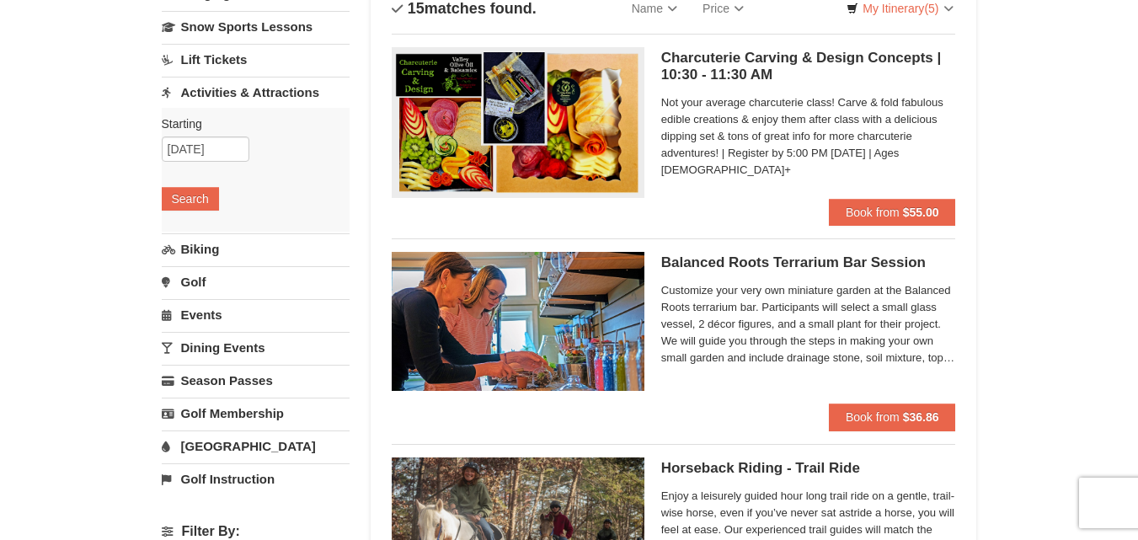
scroll to position [168, 0]
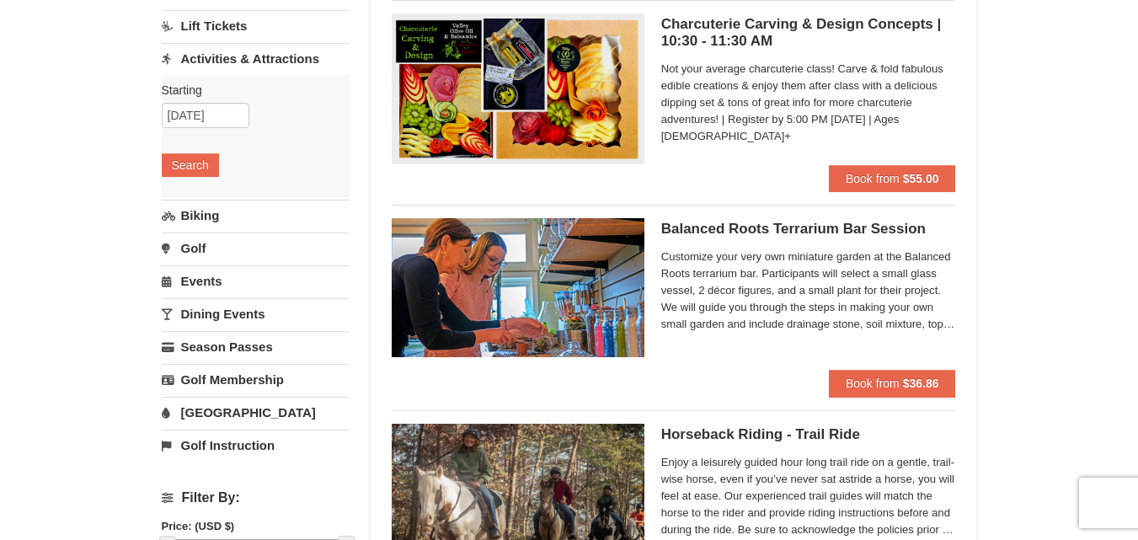
click at [208, 211] on link "Biking" at bounding box center [256, 215] width 188 height 31
click at [198, 205] on button "Search" at bounding box center [190, 198] width 57 height 24
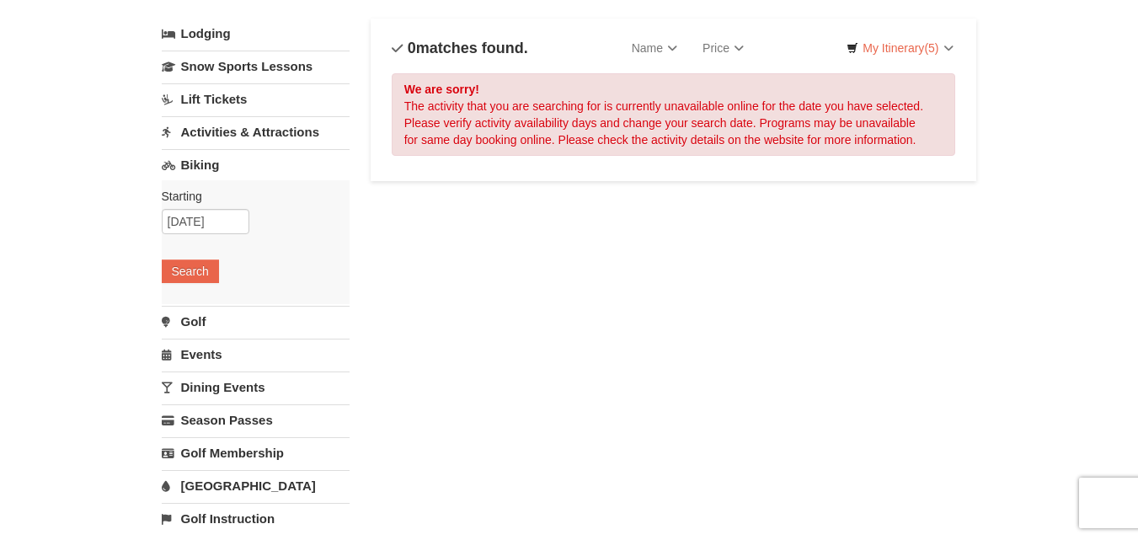
drag, startPoint x: 1147, startPoint y: 72, endPoint x: 1149, endPoint y: 110, distance: 37.9
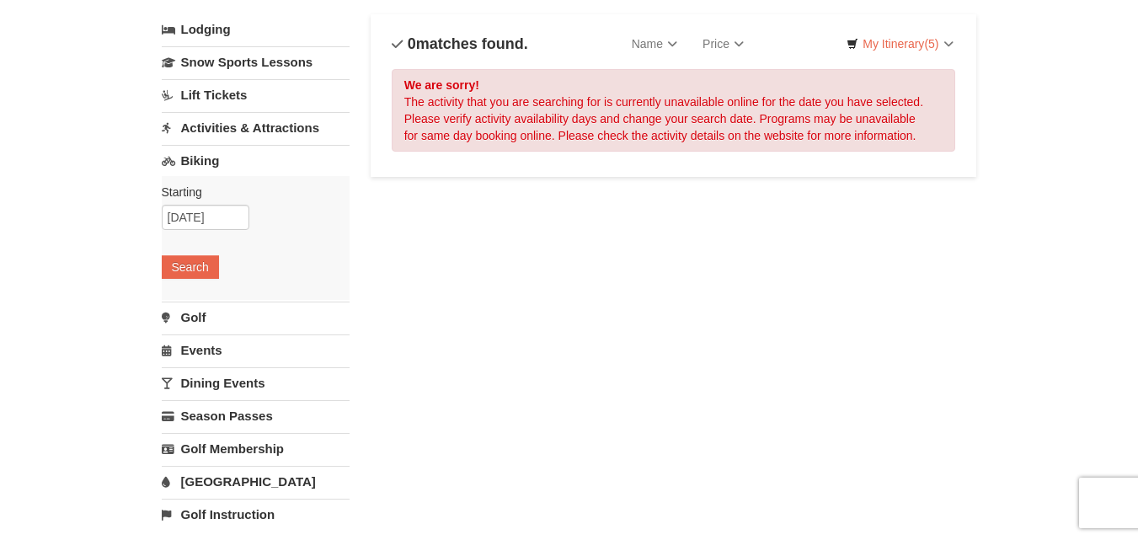
scroll to position [104, 0]
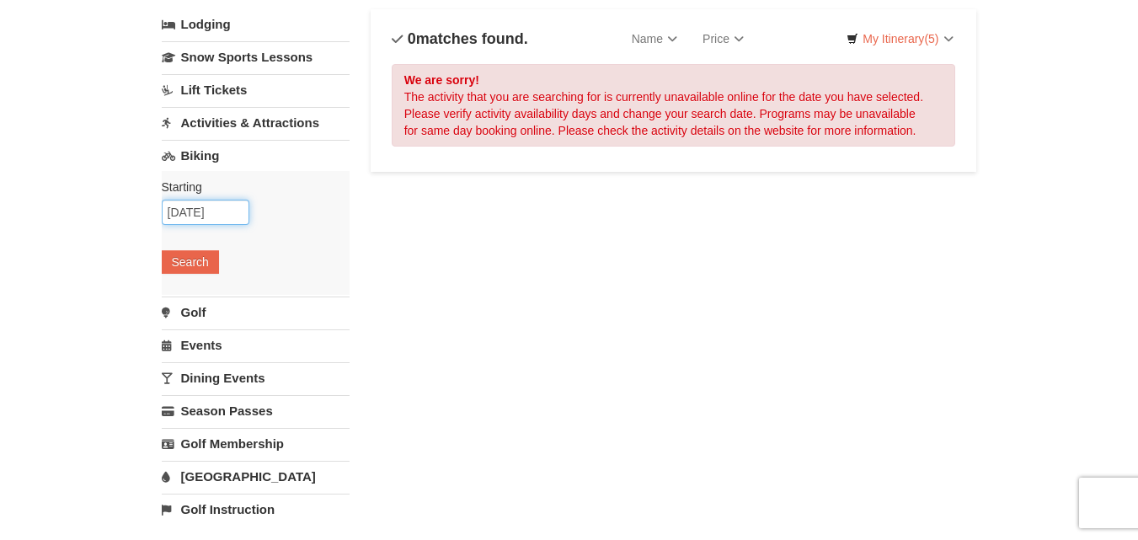
click at [193, 211] on input "11/26/2025" at bounding box center [206, 212] width 88 height 25
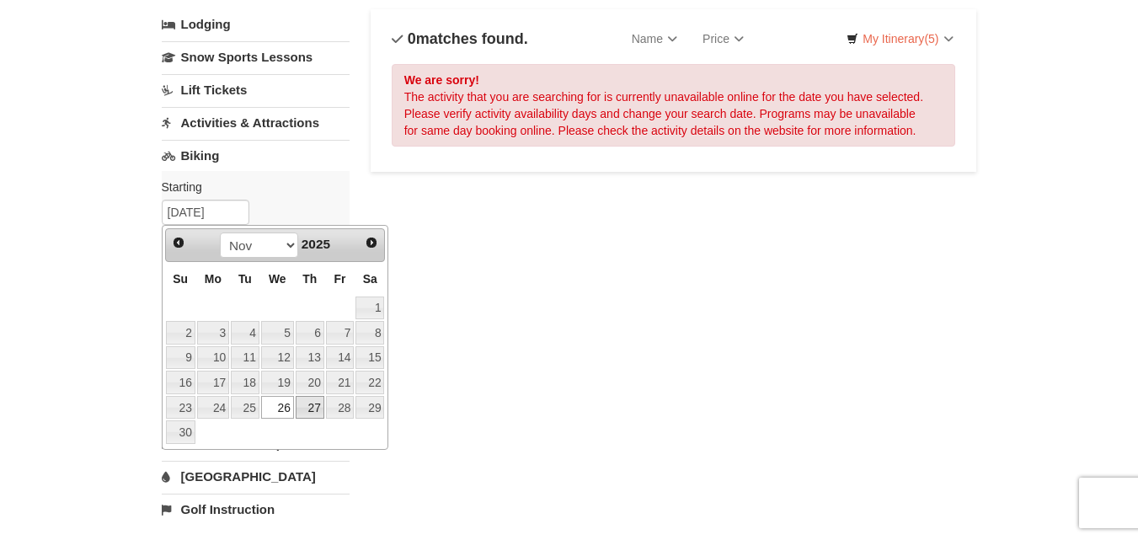
click at [308, 404] on link "27" at bounding box center [310, 408] width 29 height 24
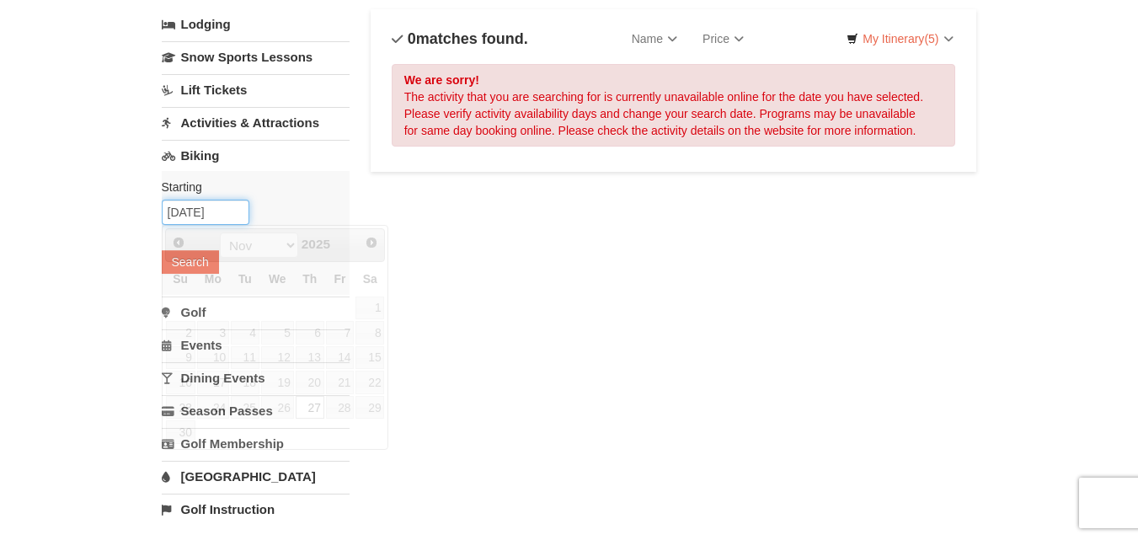
click at [196, 211] on input "11/27/2025" at bounding box center [206, 212] width 88 height 25
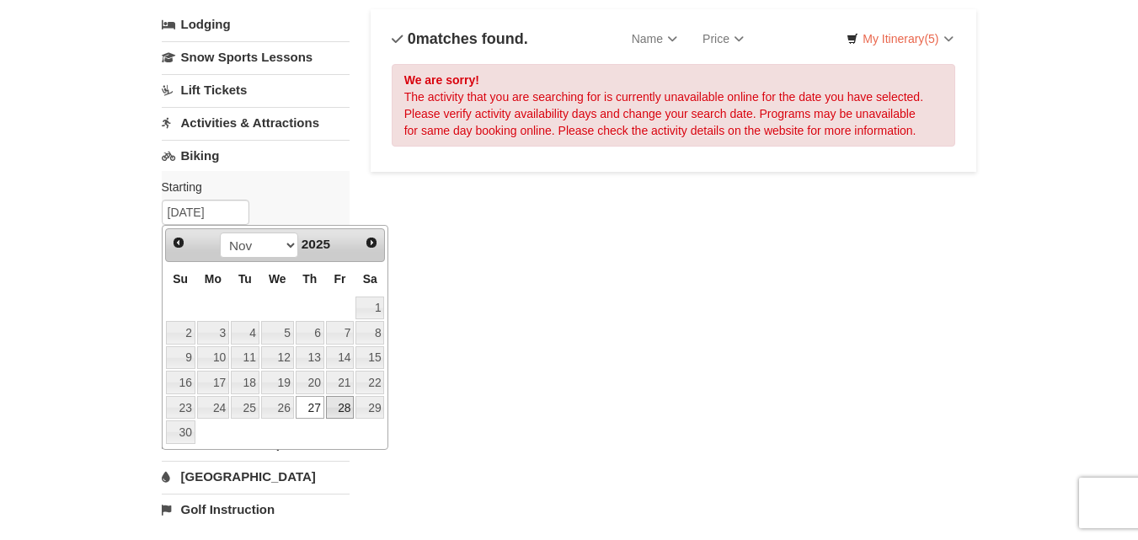
click at [340, 408] on link "28" at bounding box center [340, 408] width 29 height 24
type input "[DATE]"
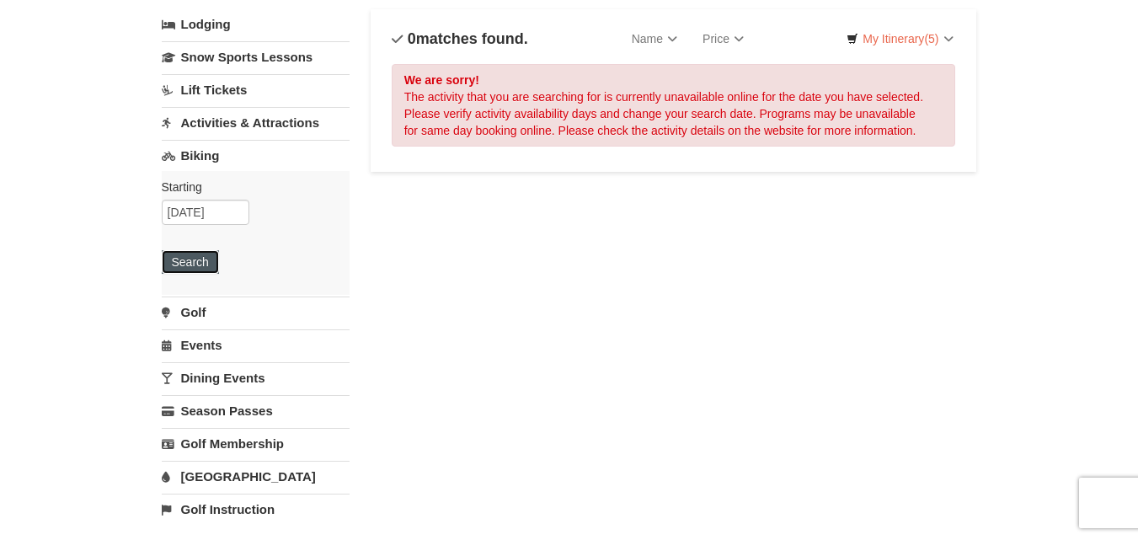
click at [200, 264] on button "Search" at bounding box center [190, 262] width 57 height 24
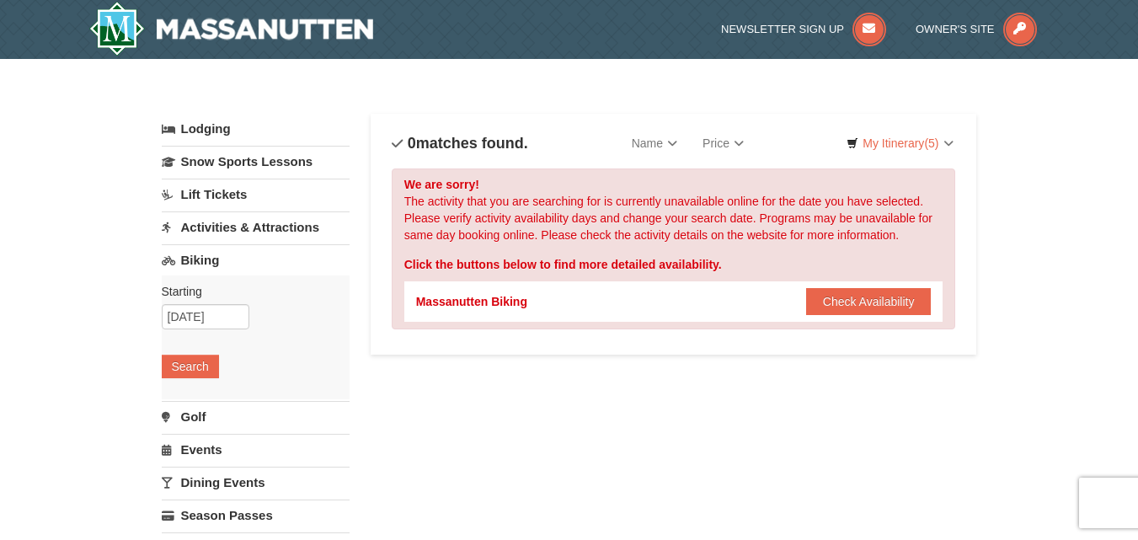
click at [199, 453] on link "Events" at bounding box center [256, 449] width 188 height 31
click at [195, 434] on button "Search" at bounding box center [190, 432] width 57 height 24
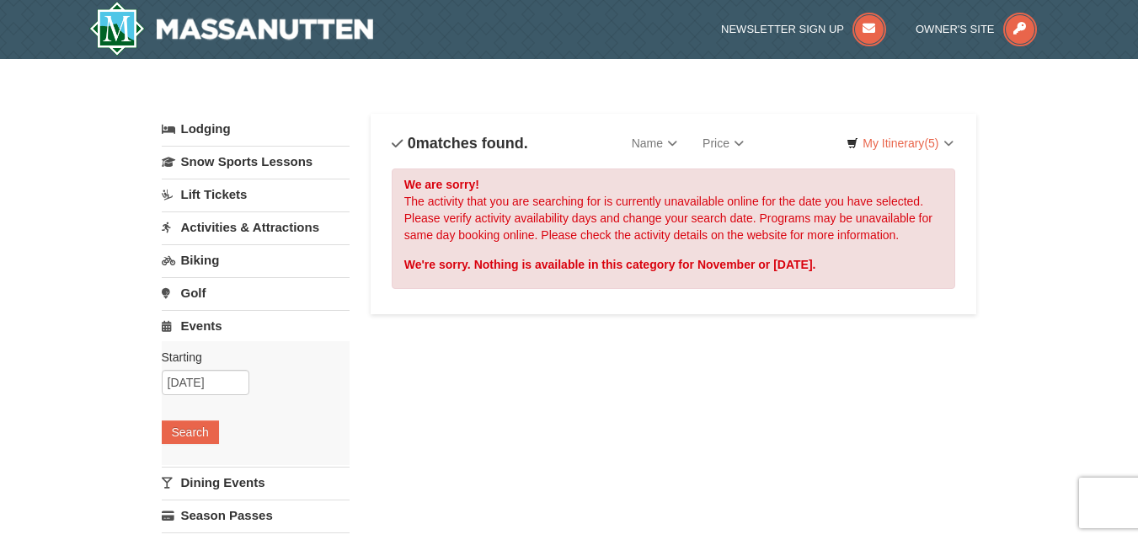
click at [211, 480] on link "Dining Events" at bounding box center [256, 482] width 188 height 31
click at [193, 472] on button "Search" at bounding box center [190, 465] width 57 height 24
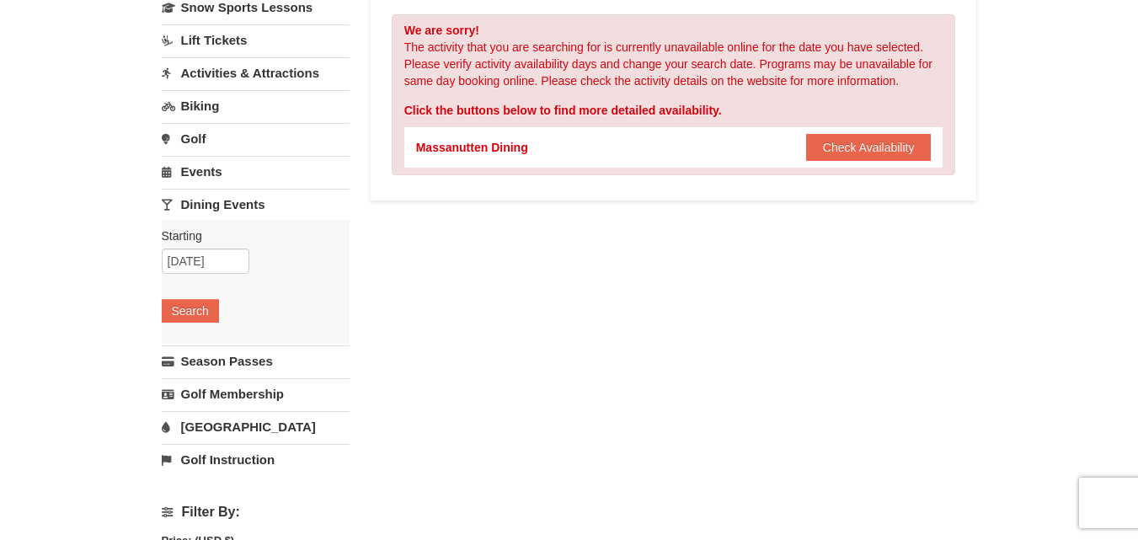
scroll to position [245, 0]
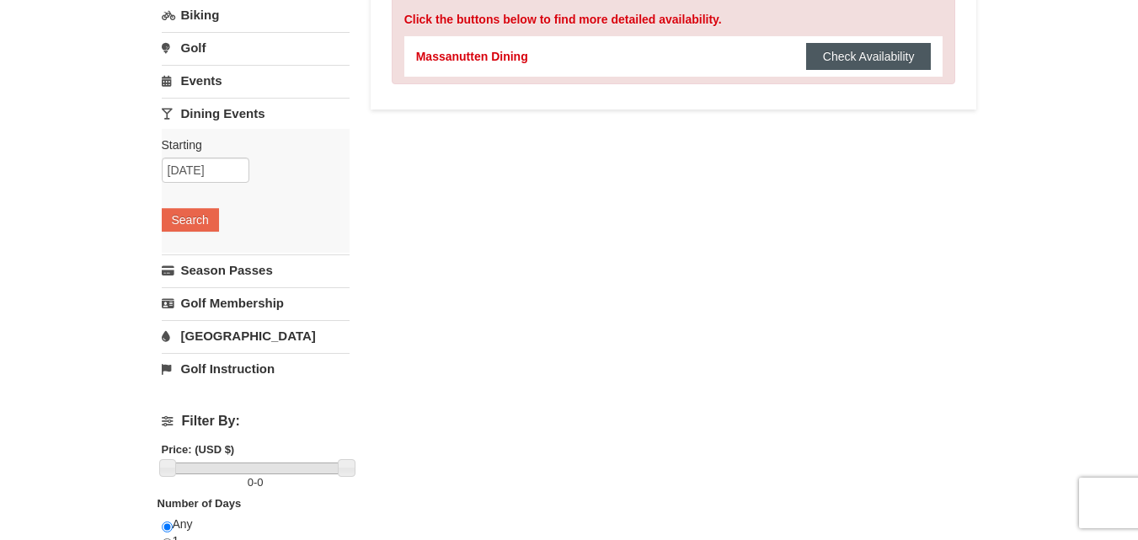
click at [844, 57] on button "Check Availability" at bounding box center [868, 56] width 125 height 27
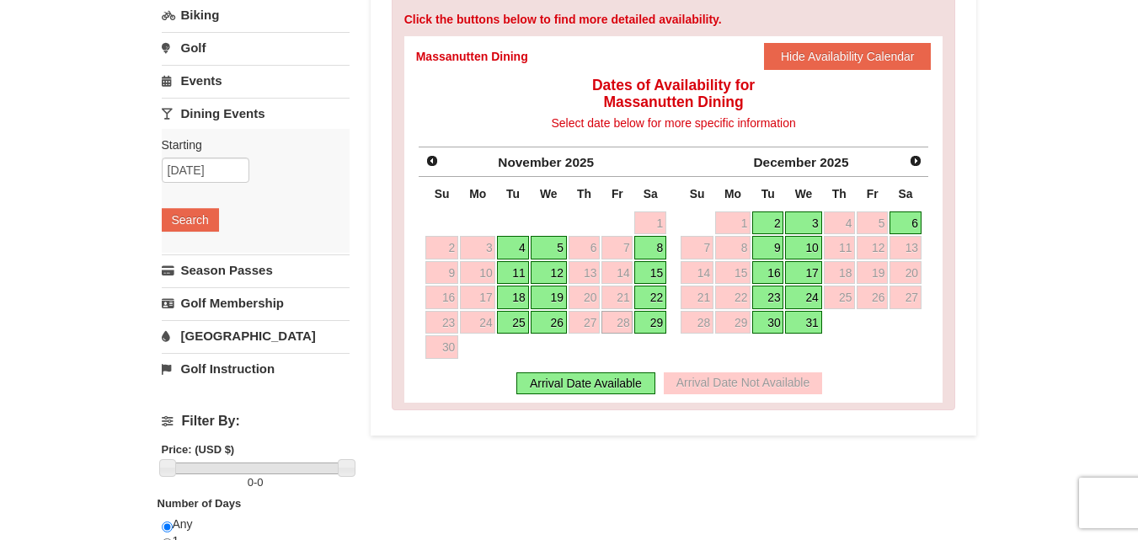
click at [654, 328] on link "29" at bounding box center [650, 323] width 32 height 24
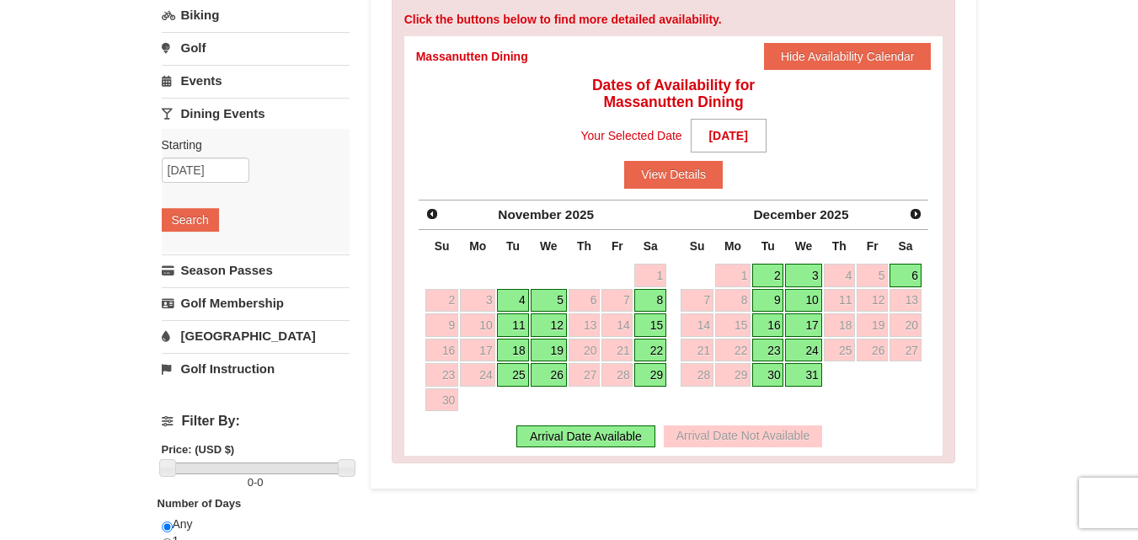
click at [604, 428] on div "Arrival Date Available" at bounding box center [585, 436] width 139 height 22
click at [604, 438] on div "Arrival Date Available" at bounding box center [585, 436] width 139 height 22
click at [670, 168] on button "View Details" at bounding box center [673, 174] width 99 height 27
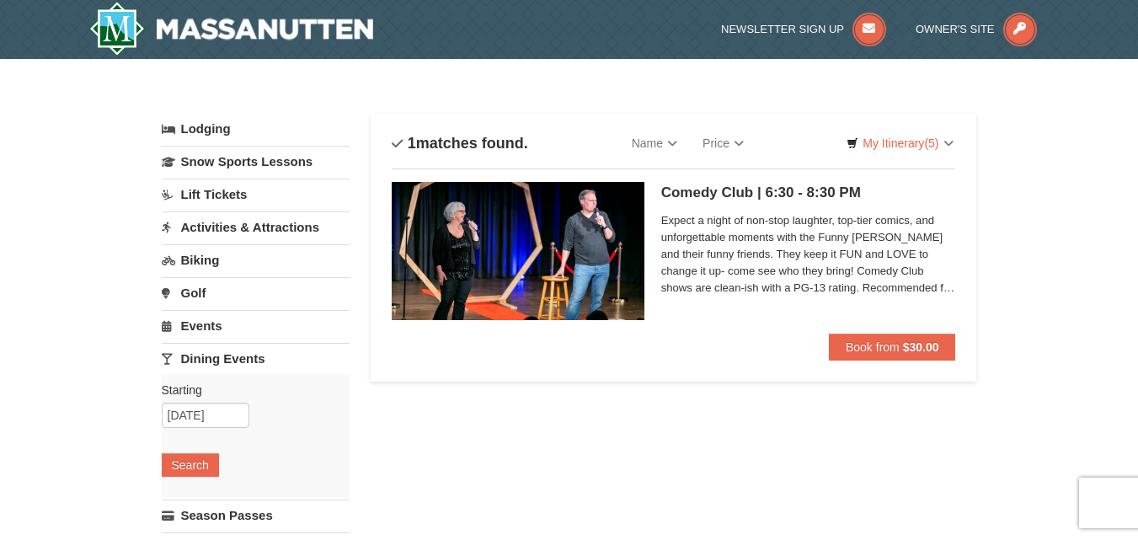
drag, startPoint x: 1150, startPoint y: 107, endPoint x: 1126, endPoint y: -73, distance: 181.8
